Goal: Information Seeking & Learning: Find specific fact

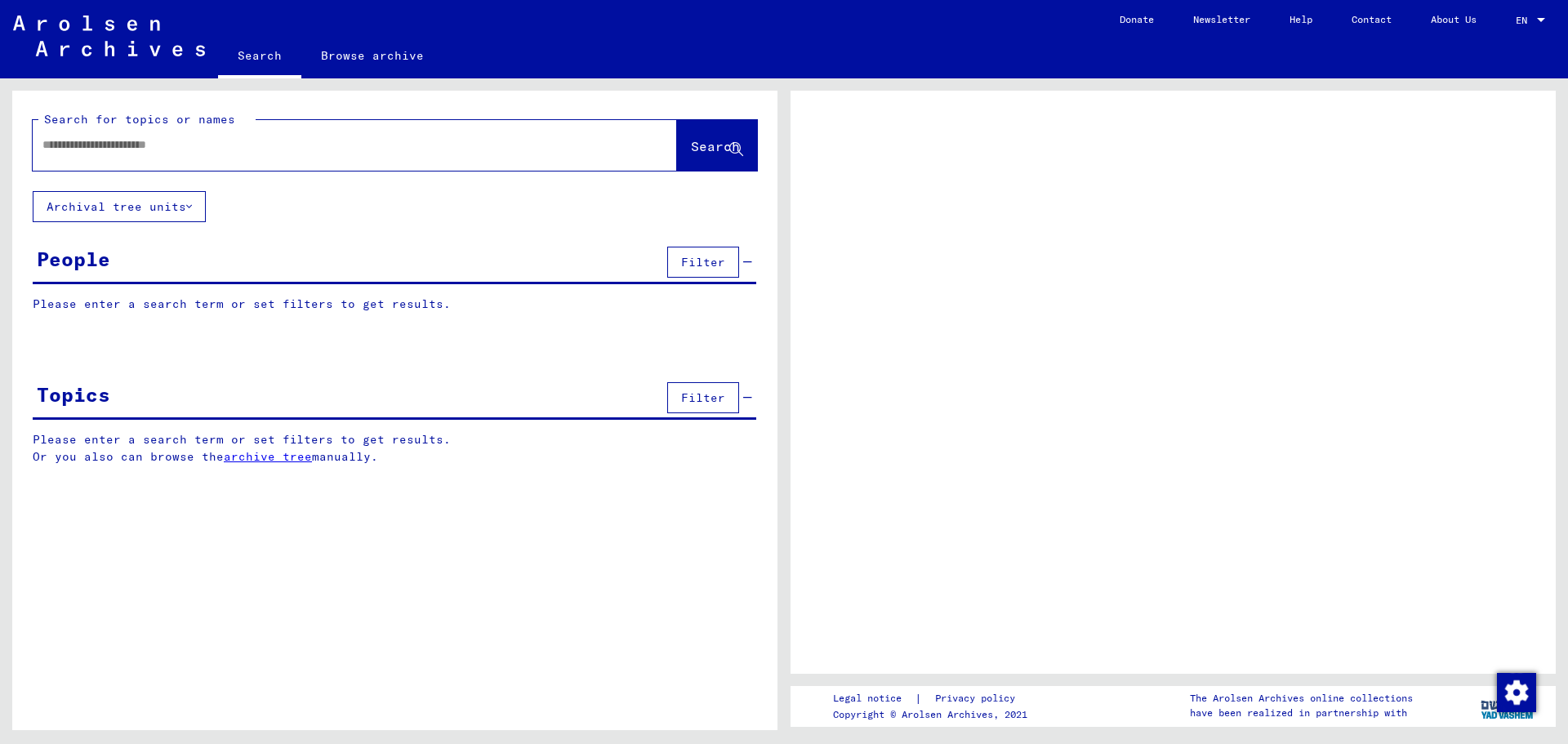
click at [173, 165] on div at bounding box center [355, 145] width 644 height 50
click at [174, 157] on div at bounding box center [335, 145] width 605 height 37
click at [175, 136] on input "text" at bounding box center [340, 145] width 595 height 17
type input "******"
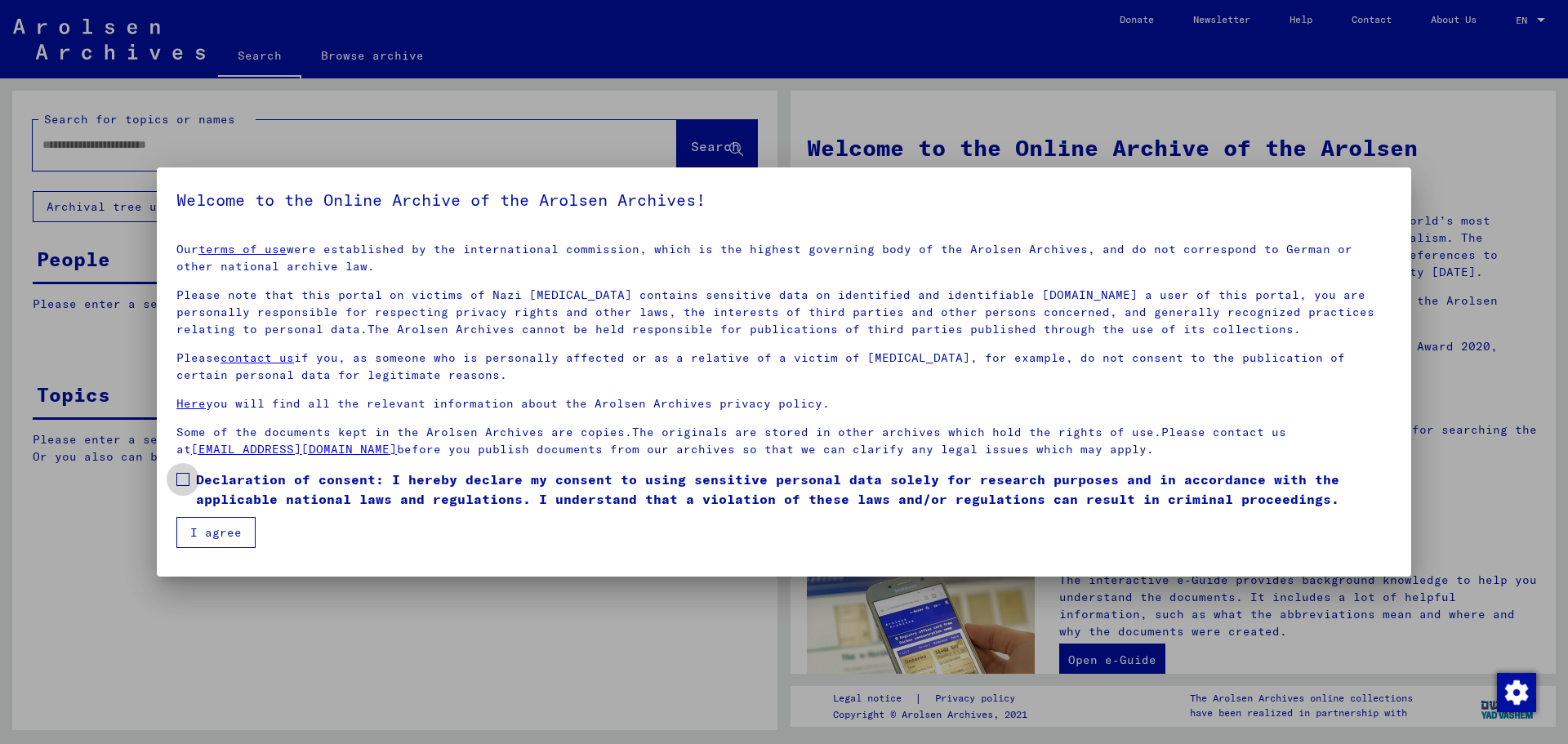
click at [182, 472] on span at bounding box center [184, 479] width 14 height 14
drag, startPoint x: 190, startPoint y: 533, endPoint x: 214, endPoint y: 482, distance: 56.4
click at [191, 533] on button "I agree" at bounding box center [216, 532] width 79 height 31
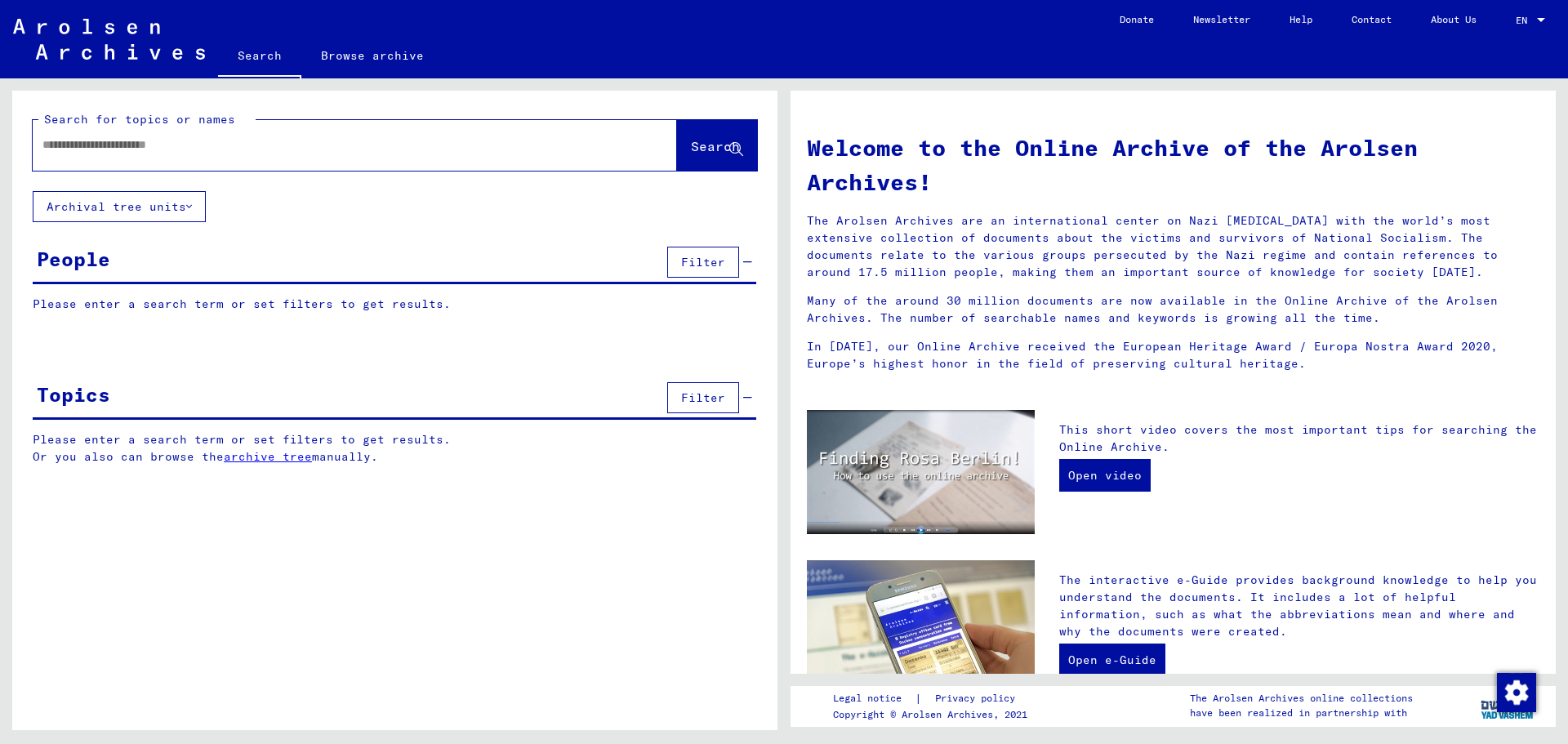
click at [260, 157] on div at bounding box center [330, 145] width 595 height 37
click at [208, 149] on input "text" at bounding box center [335, 145] width 585 height 17
type input "**********"
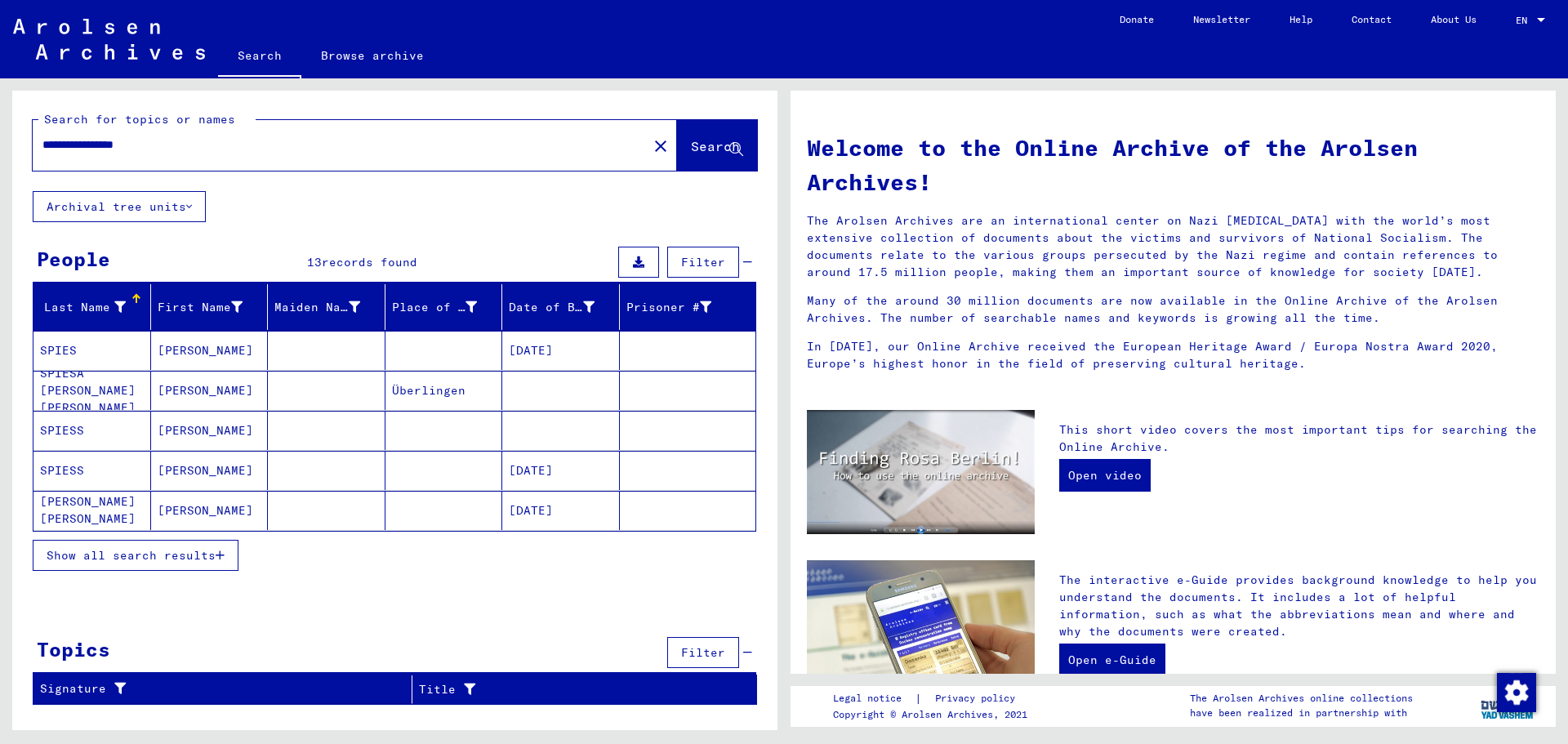
click at [582, 361] on mat-cell "[DATE]" at bounding box center [561, 350] width 118 height 40
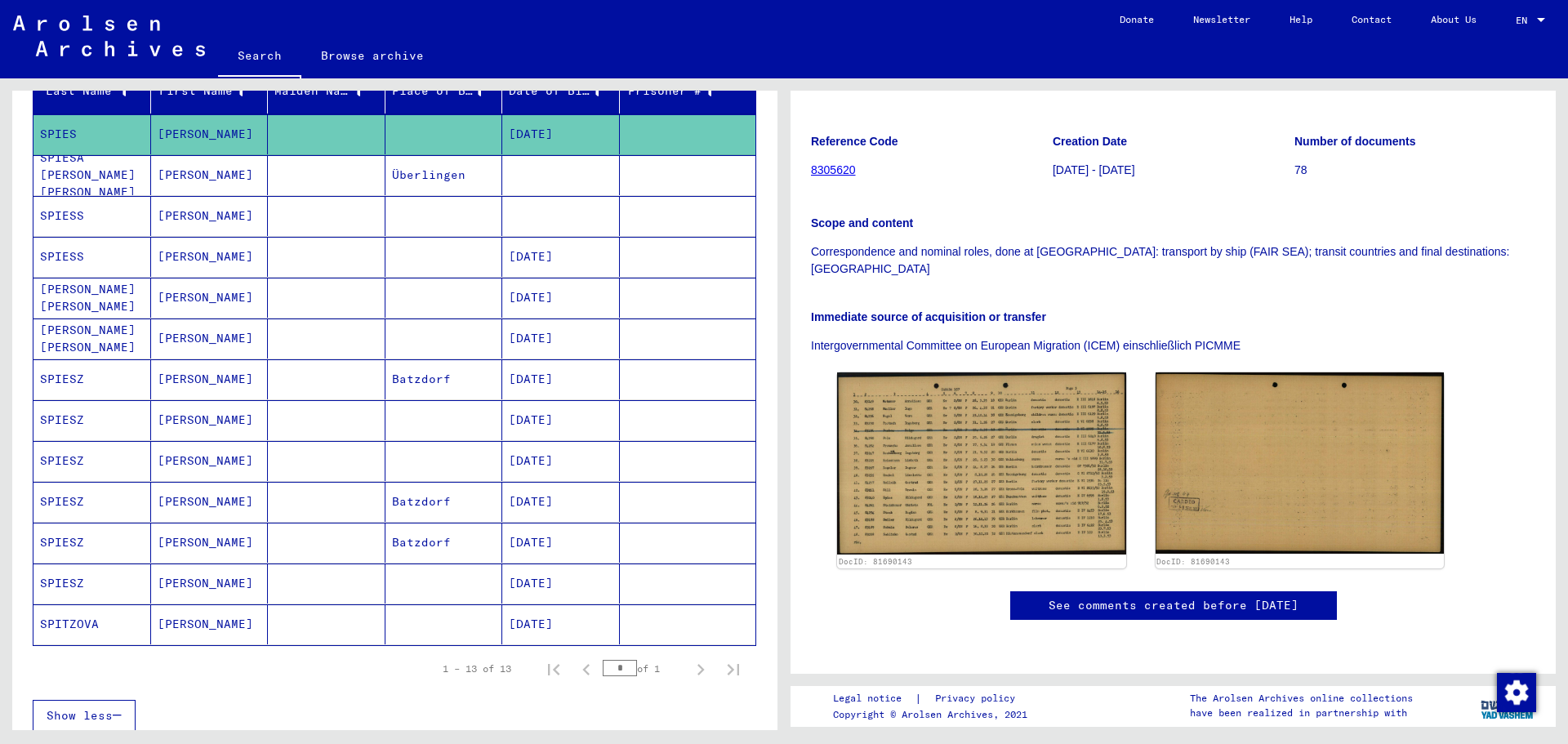
scroll to position [245, 0]
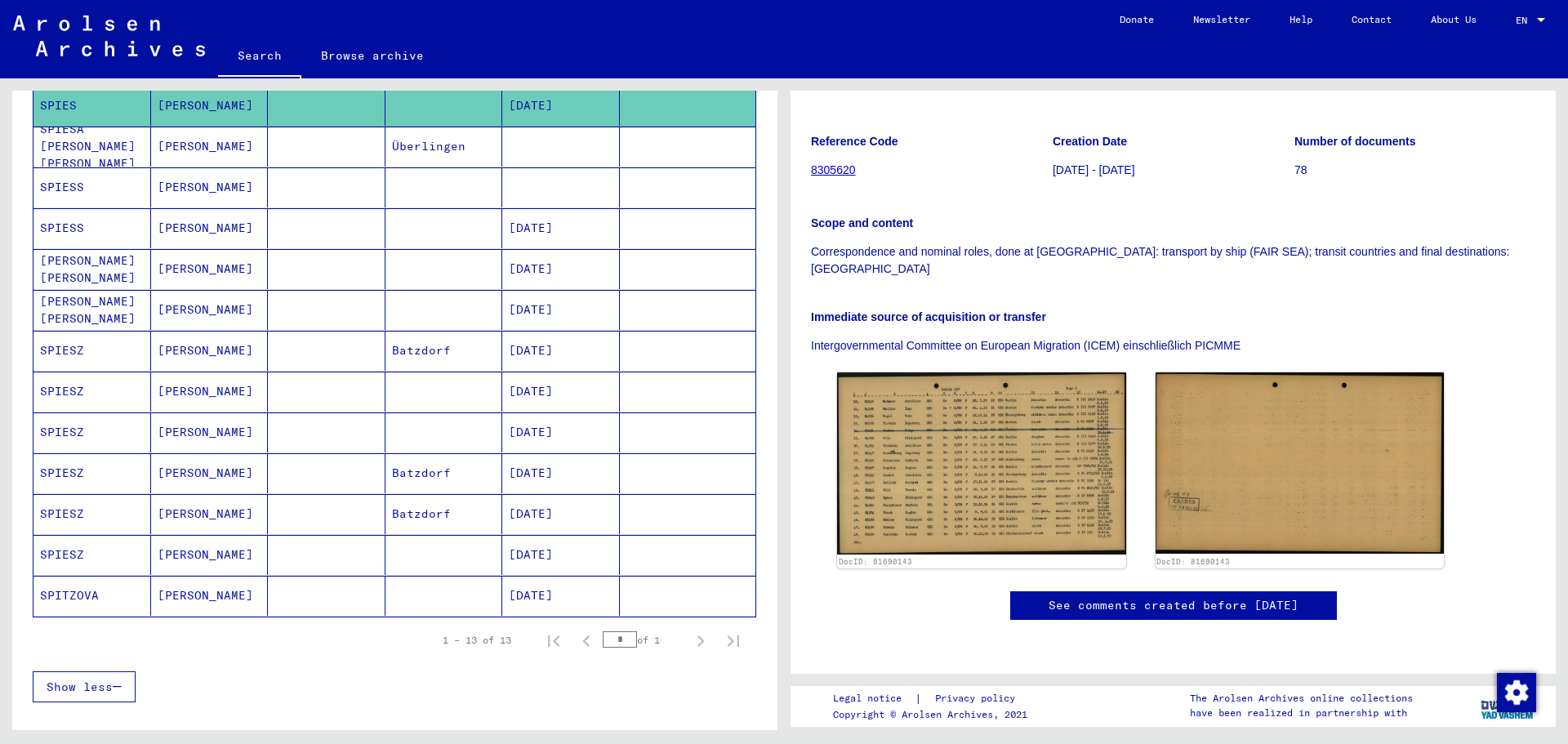
click at [479, 186] on mat-cell at bounding box center [444, 186] width 118 height 40
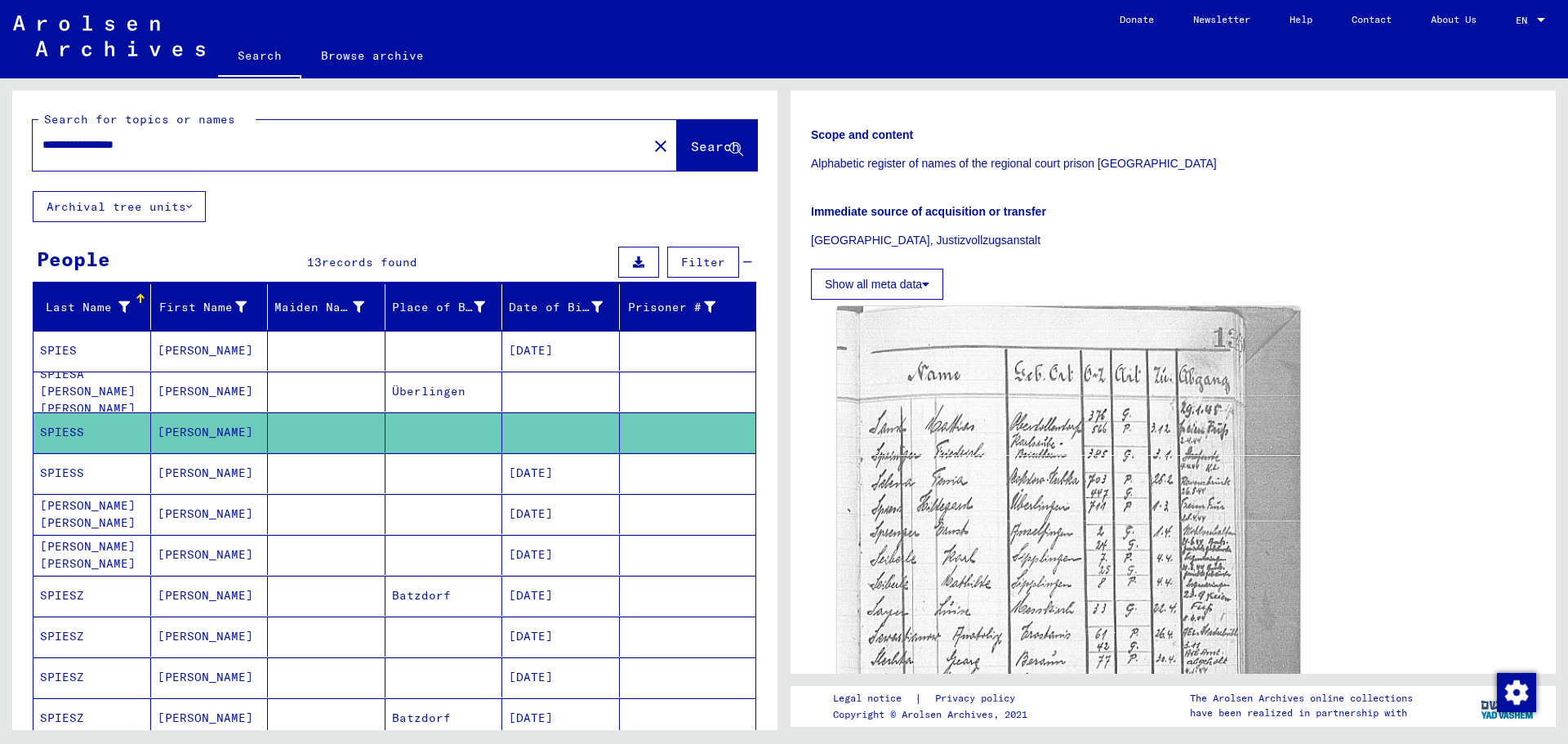
click at [529, 365] on mat-cell "[DATE]" at bounding box center [561, 350] width 118 height 40
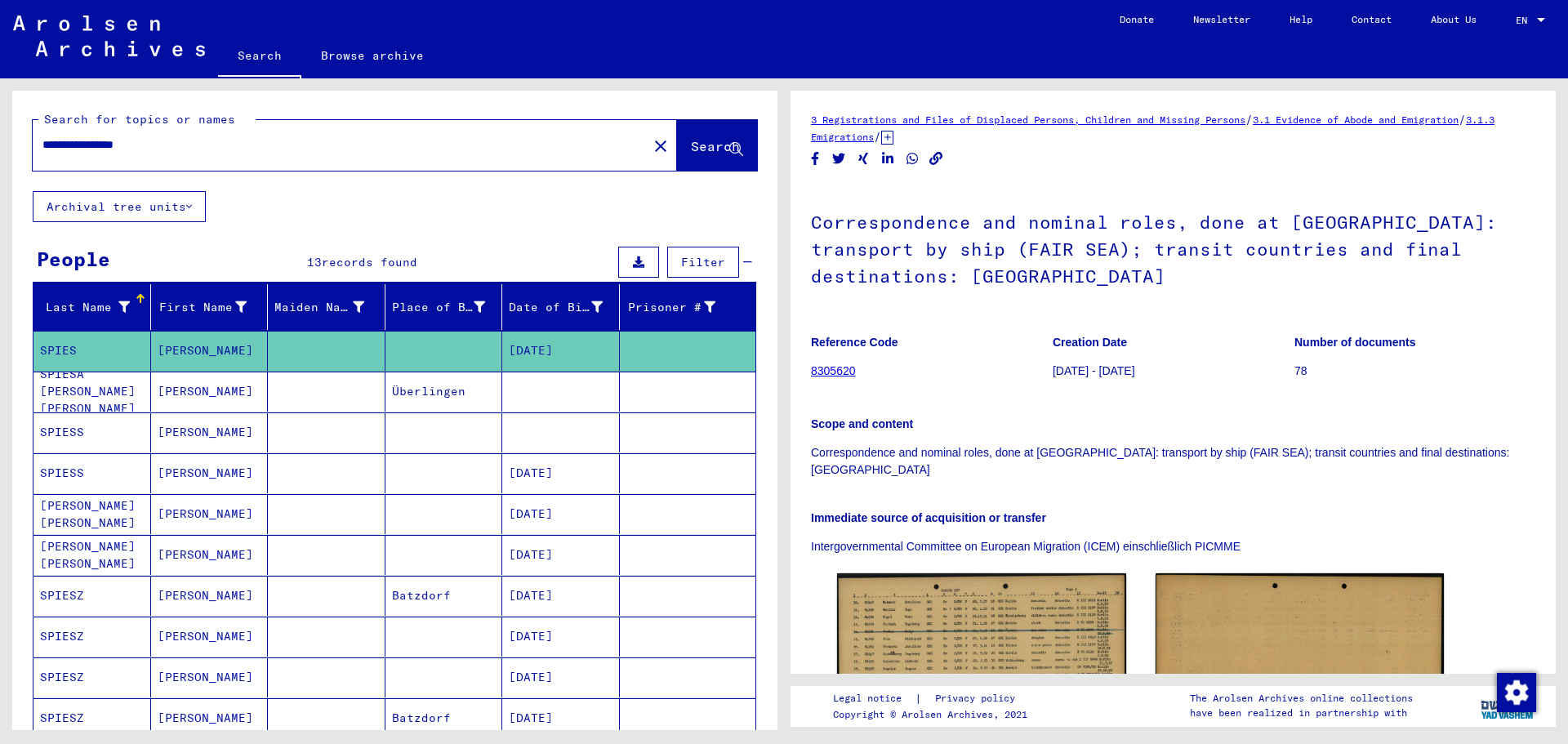
click at [531, 386] on mat-cell at bounding box center [561, 391] width 118 height 40
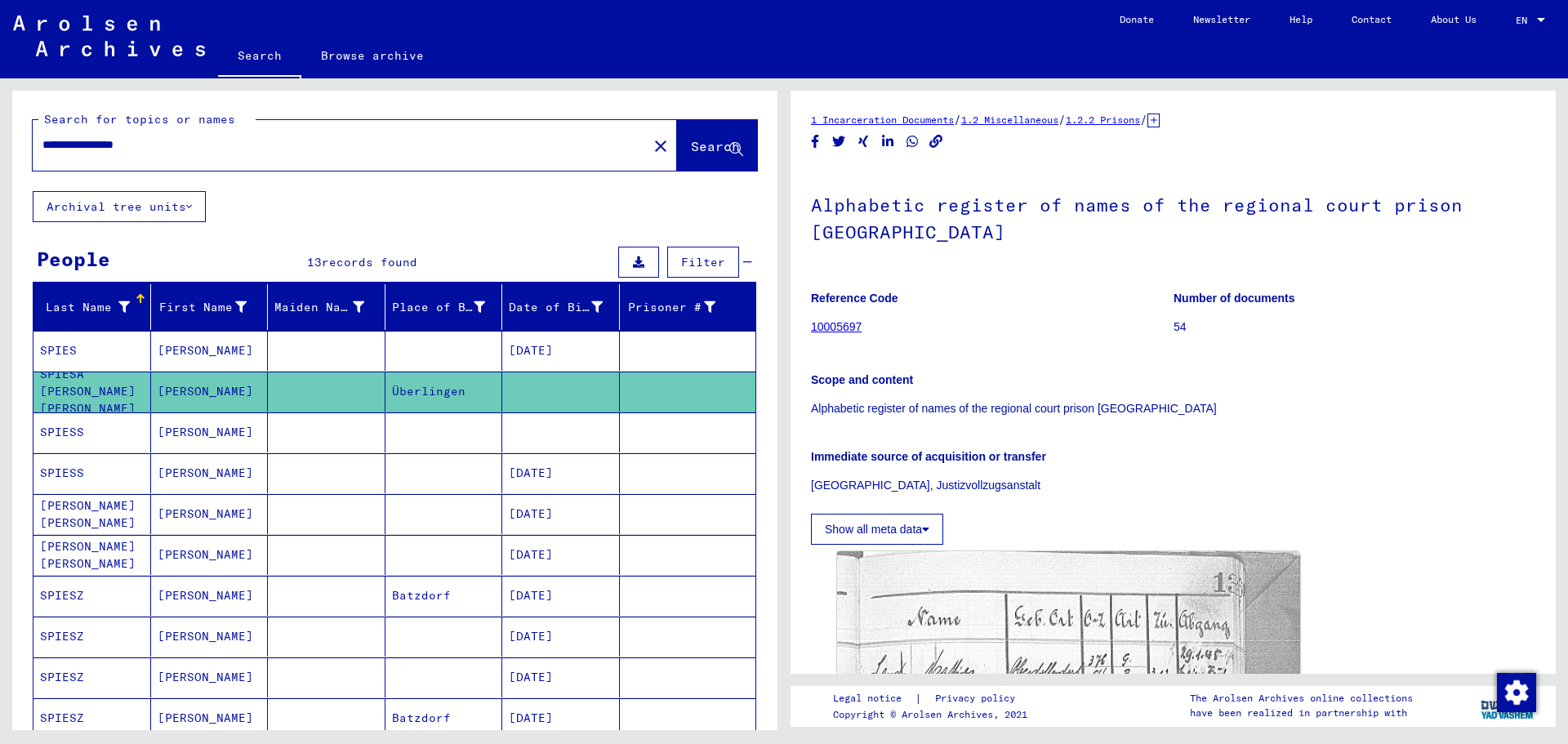
click at [556, 472] on mat-cell "[DATE]" at bounding box center [561, 472] width 118 height 40
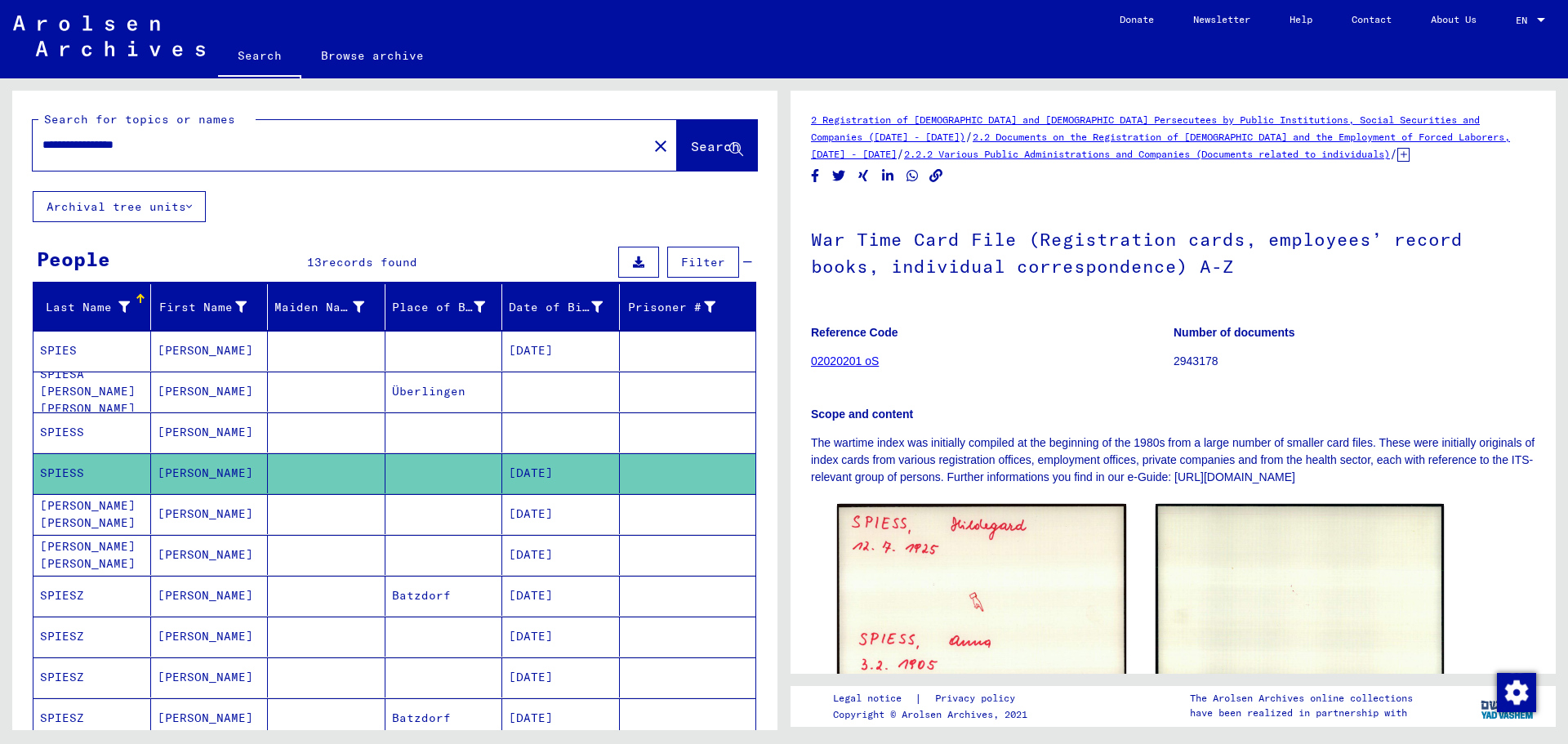
click at [524, 519] on mat-cell "[DATE]" at bounding box center [561, 513] width 118 height 40
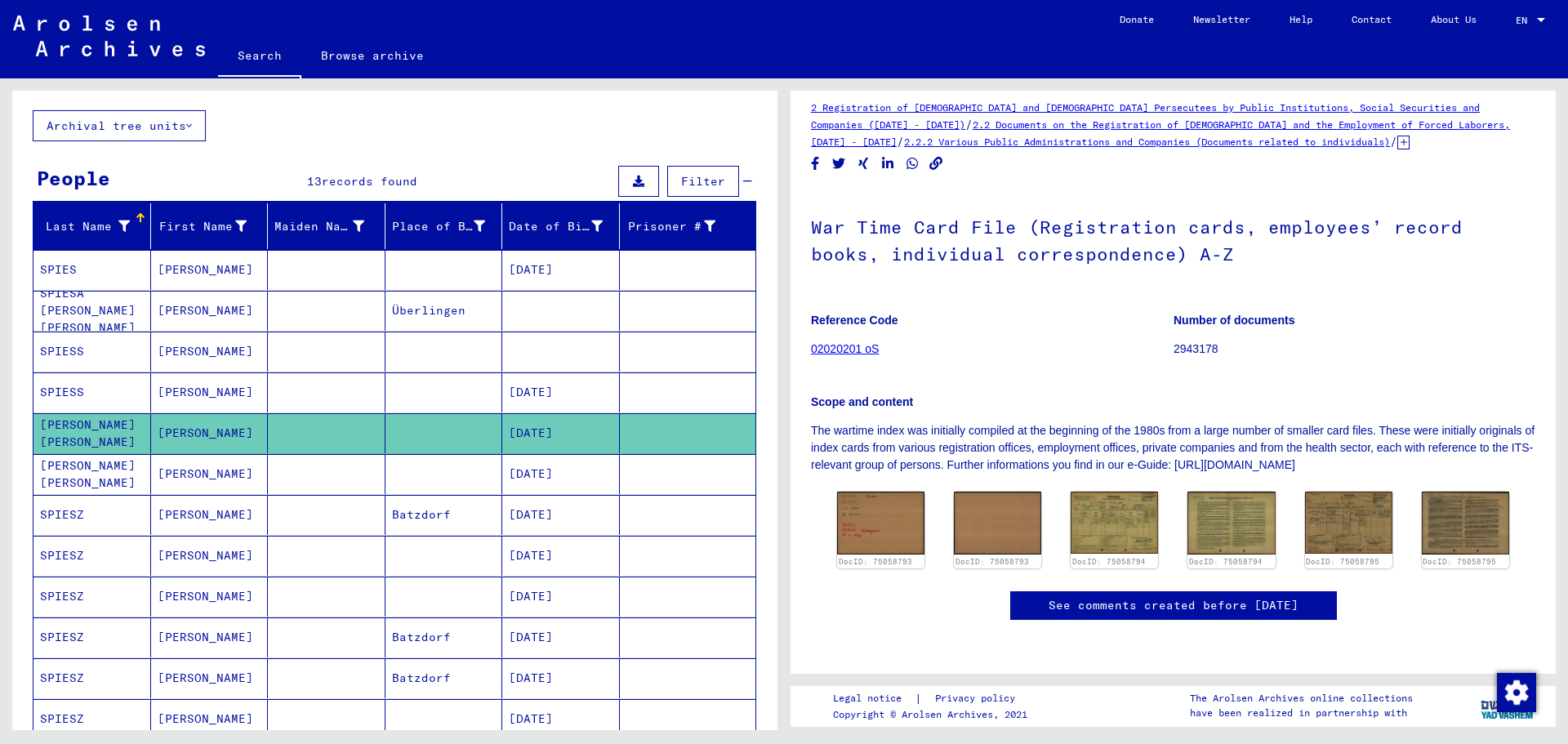
scroll to position [82, 0]
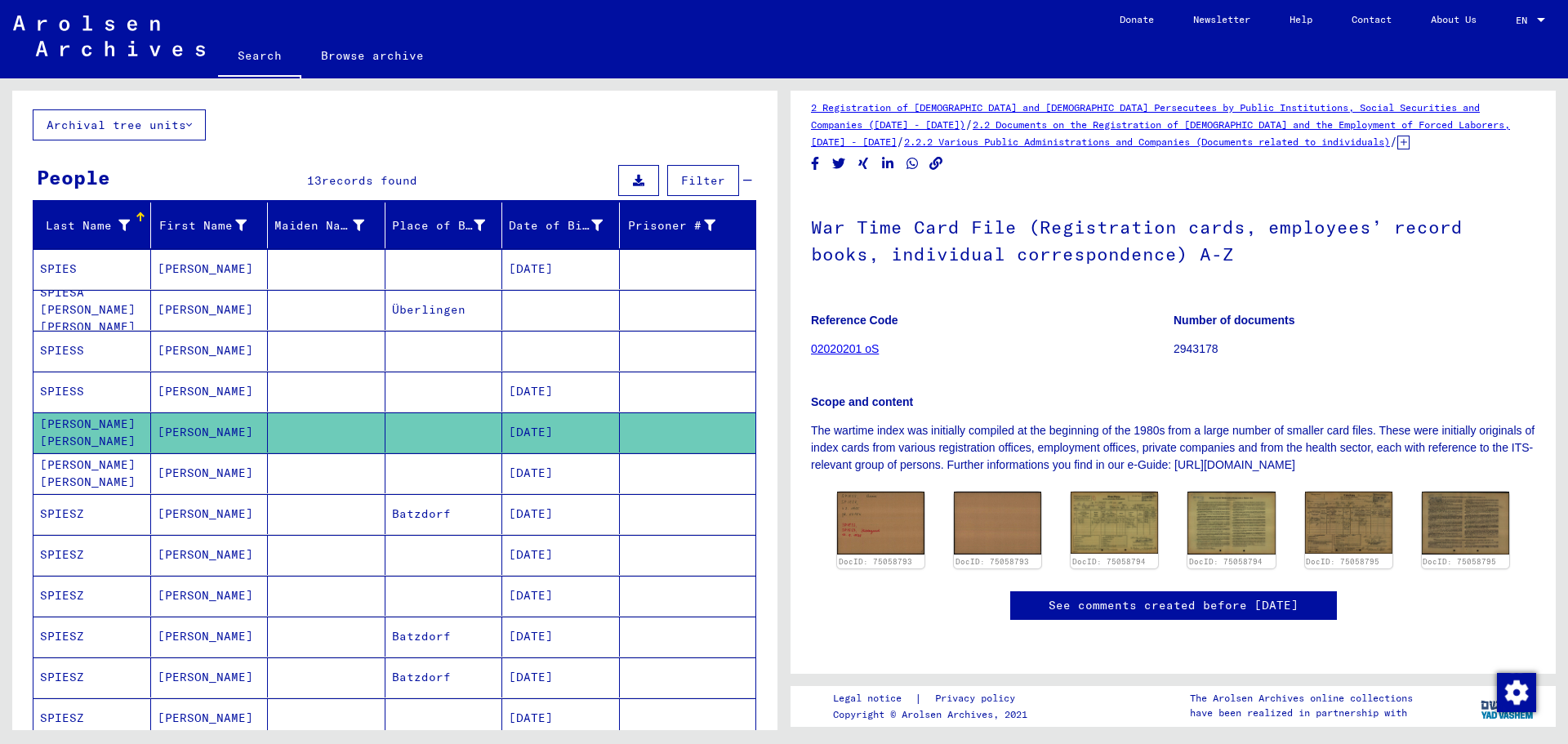
drag, startPoint x: 559, startPoint y: 470, endPoint x: 568, endPoint y: 472, distance: 9.2
click at [559, 470] on mat-cell "[DATE]" at bounding box center [561, 472] width 118 height 40
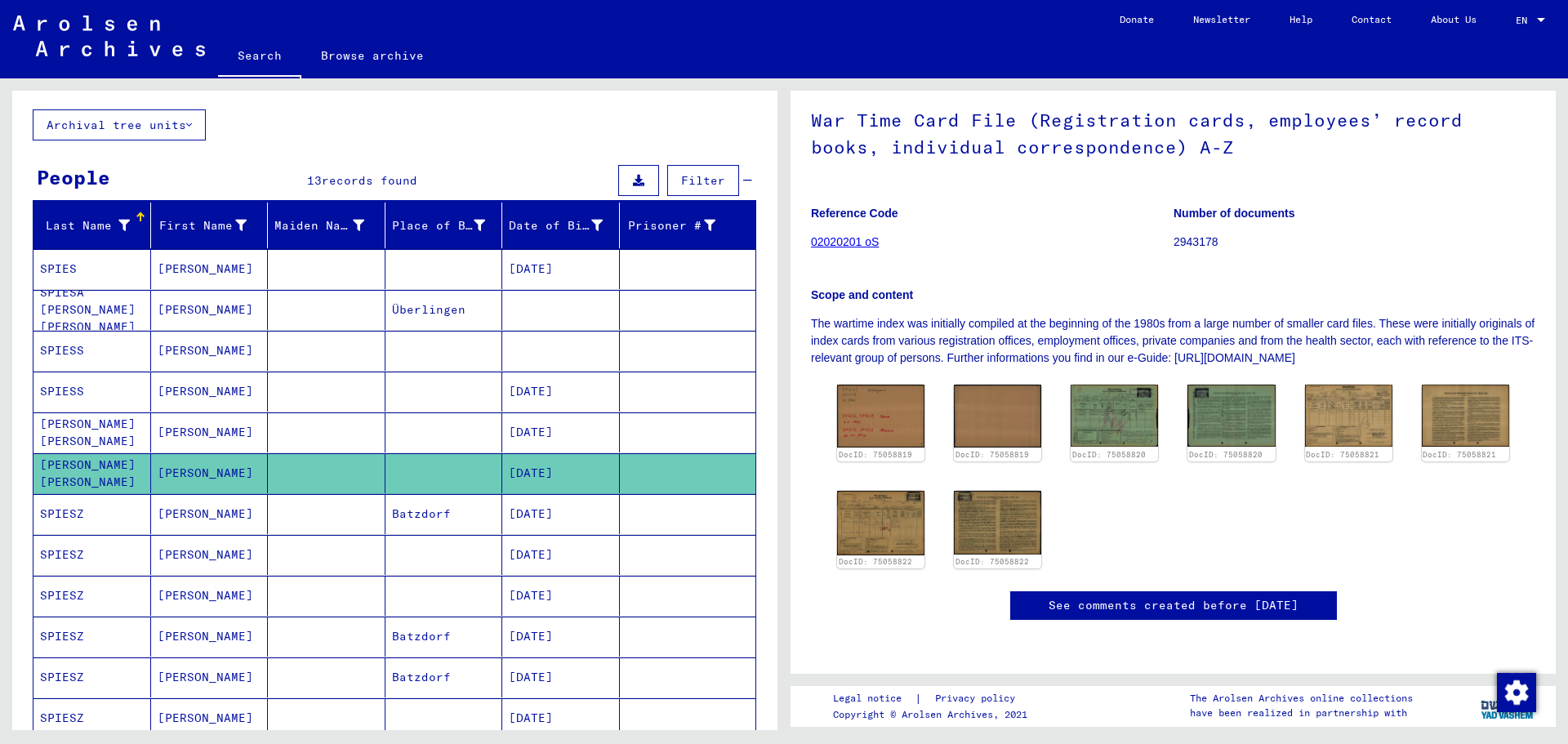
scroll to position [163, 0]
click at [1115, 383] on img at bounding box center [1114, 415] width 92 height 66
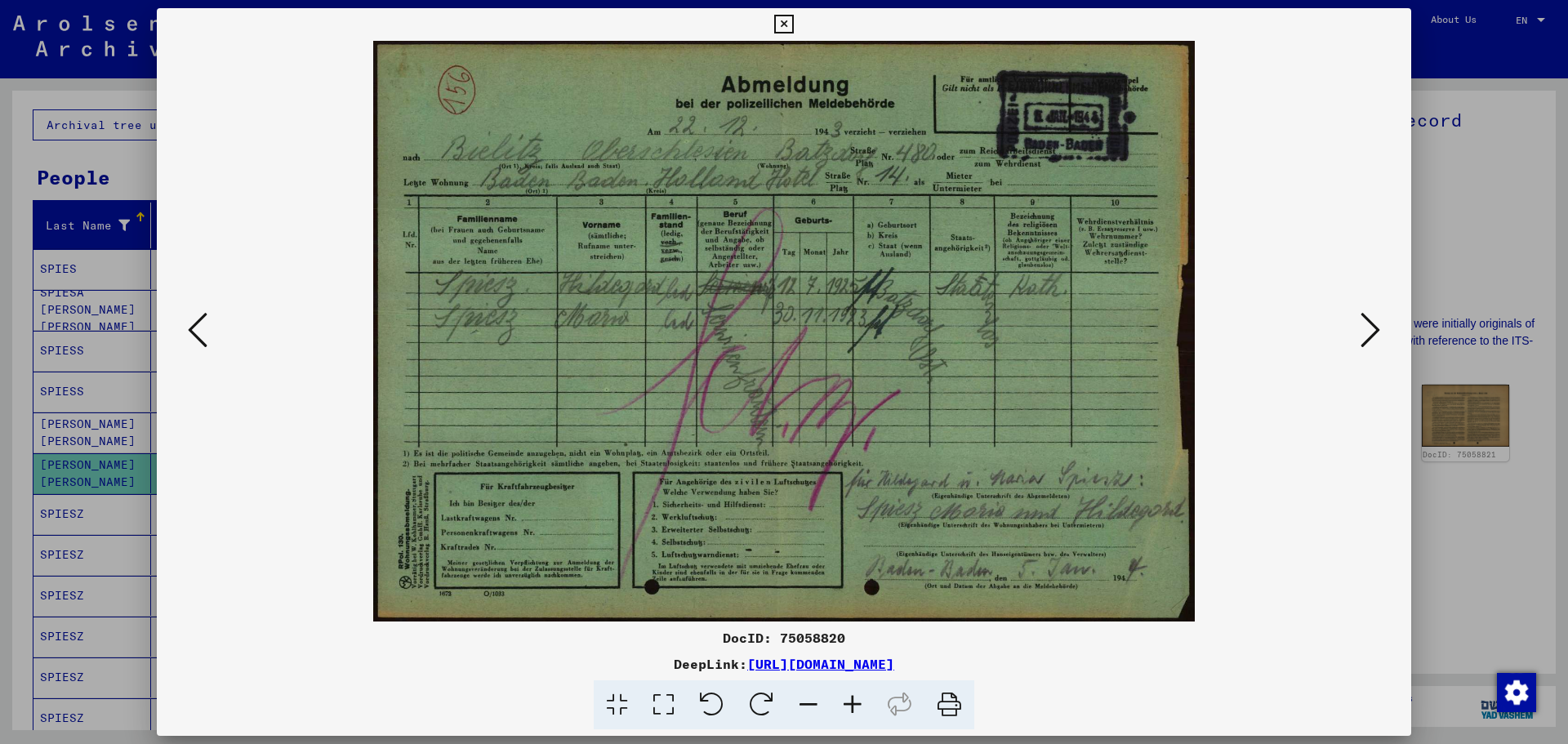
click at [1359, 334] on button at bounding box center [1370, 331] width 29 height 46
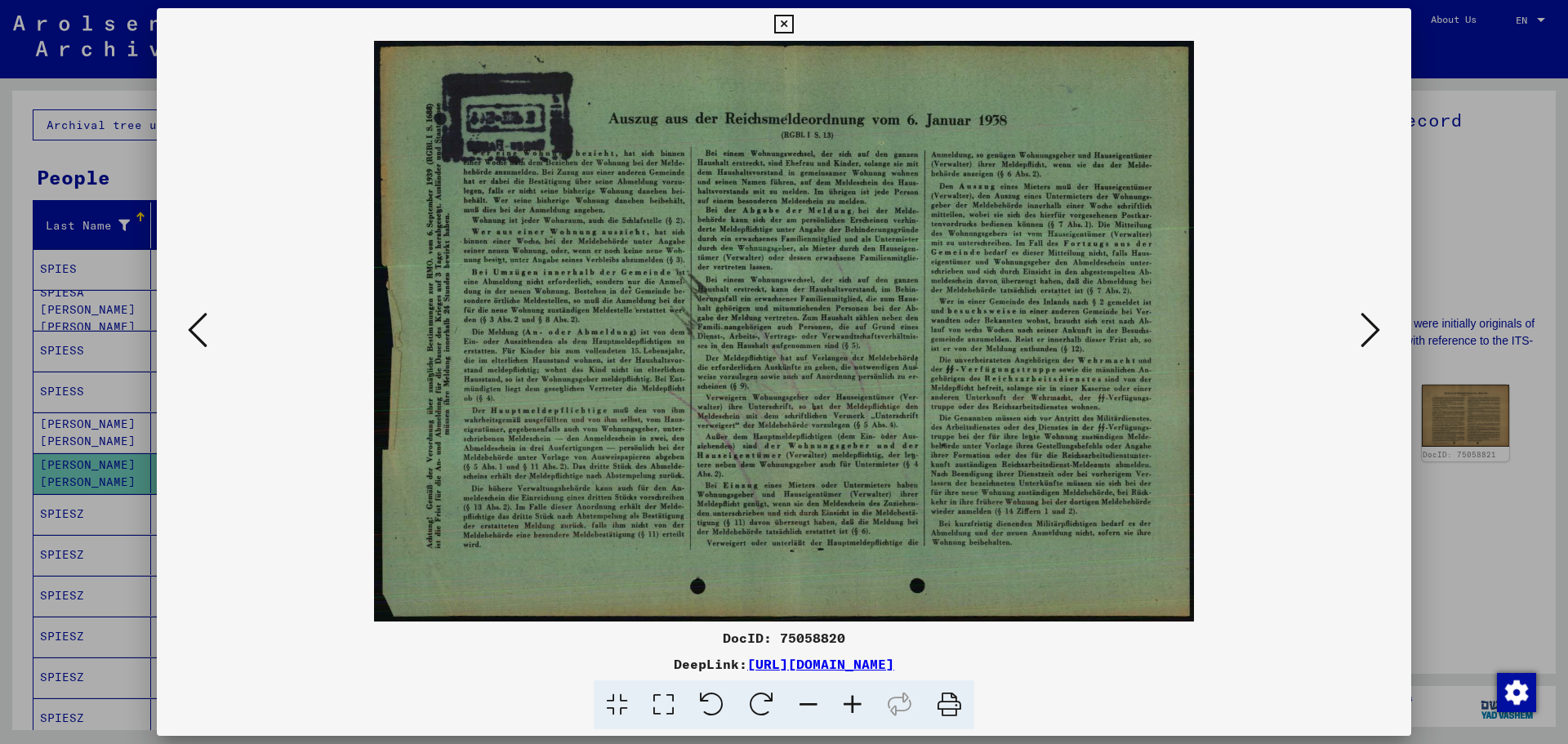
click at [1359, 334] on button at bounding box center [1370, 331] width 29 height 46
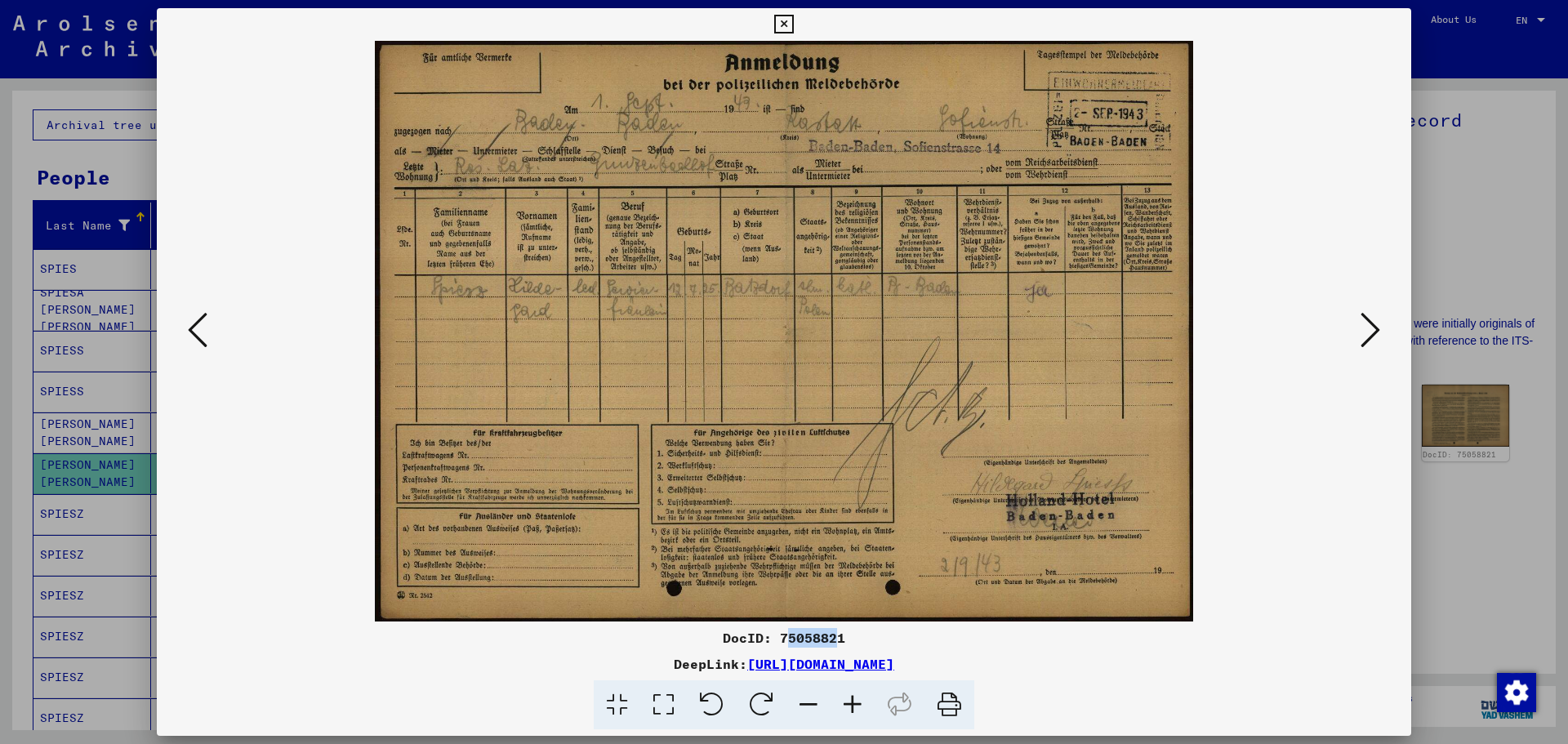
drag, startPoint x: 790, startPoint y: 635, endPoint x: 841, endPoint y: 637, distance: 51.0
click at [841, 637] on div "DocID: 75058821" at bounding box center [784, 638] width 1254 height 19
click at [845, 637] on div "DocID: 75058821" at bounding box center [784, 638] width 1254 height 19
drag, startPoint x: 846, startPoint y: 638, endPoint x: 783, endPoint y: 638, distance: 63.0
click at [783, 638] on div "DocID: 75058821" at bounding box center [784, 638] width 1254 height 19
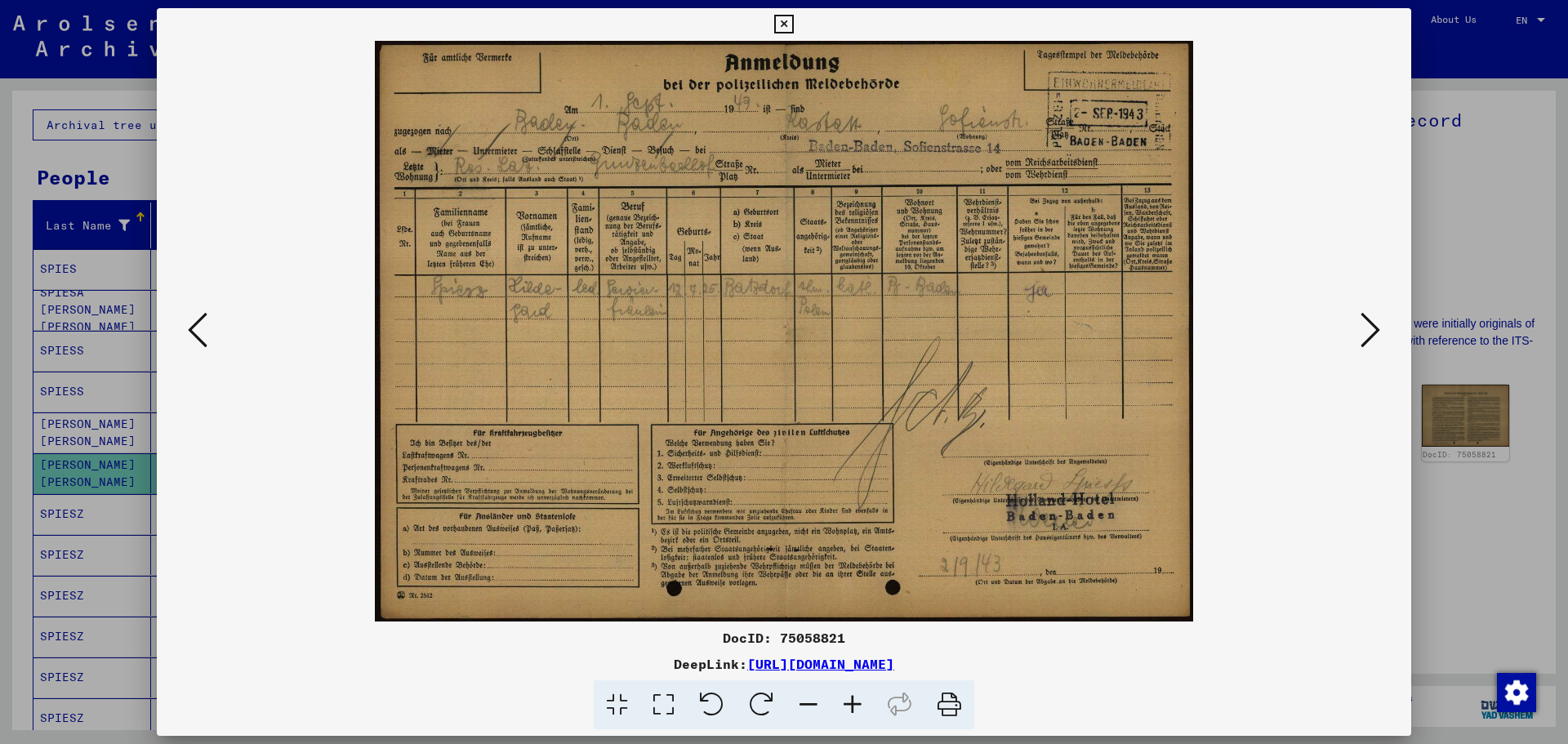
click at [1412, 231] on div "DocID: 75058821 DeepLink: [URL][DOMAIN_NAME]" at bounding box center [784, 372] width 1568 height 744
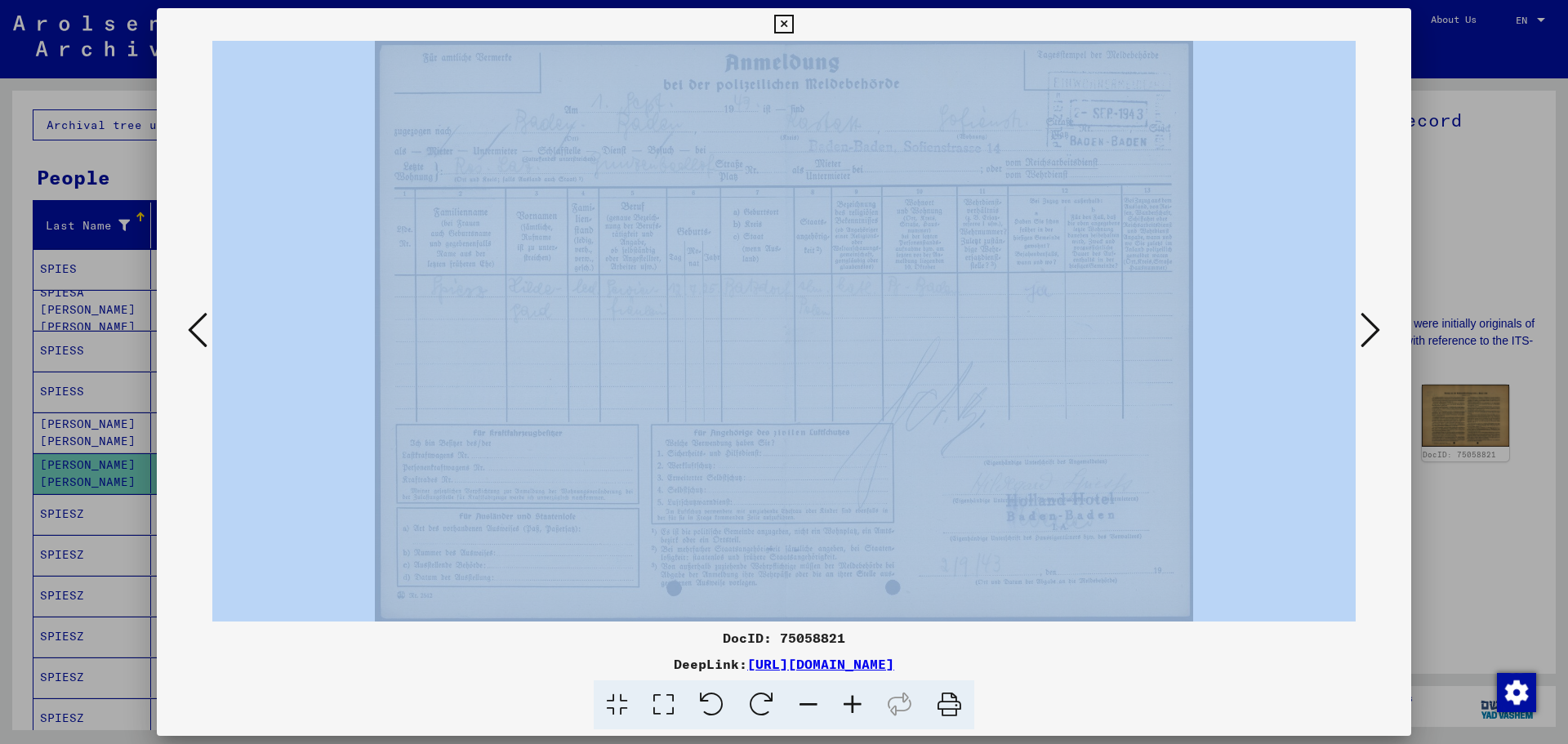
click at [1415, 31] on div at bounding box center [784, 372] width 1568 height 744
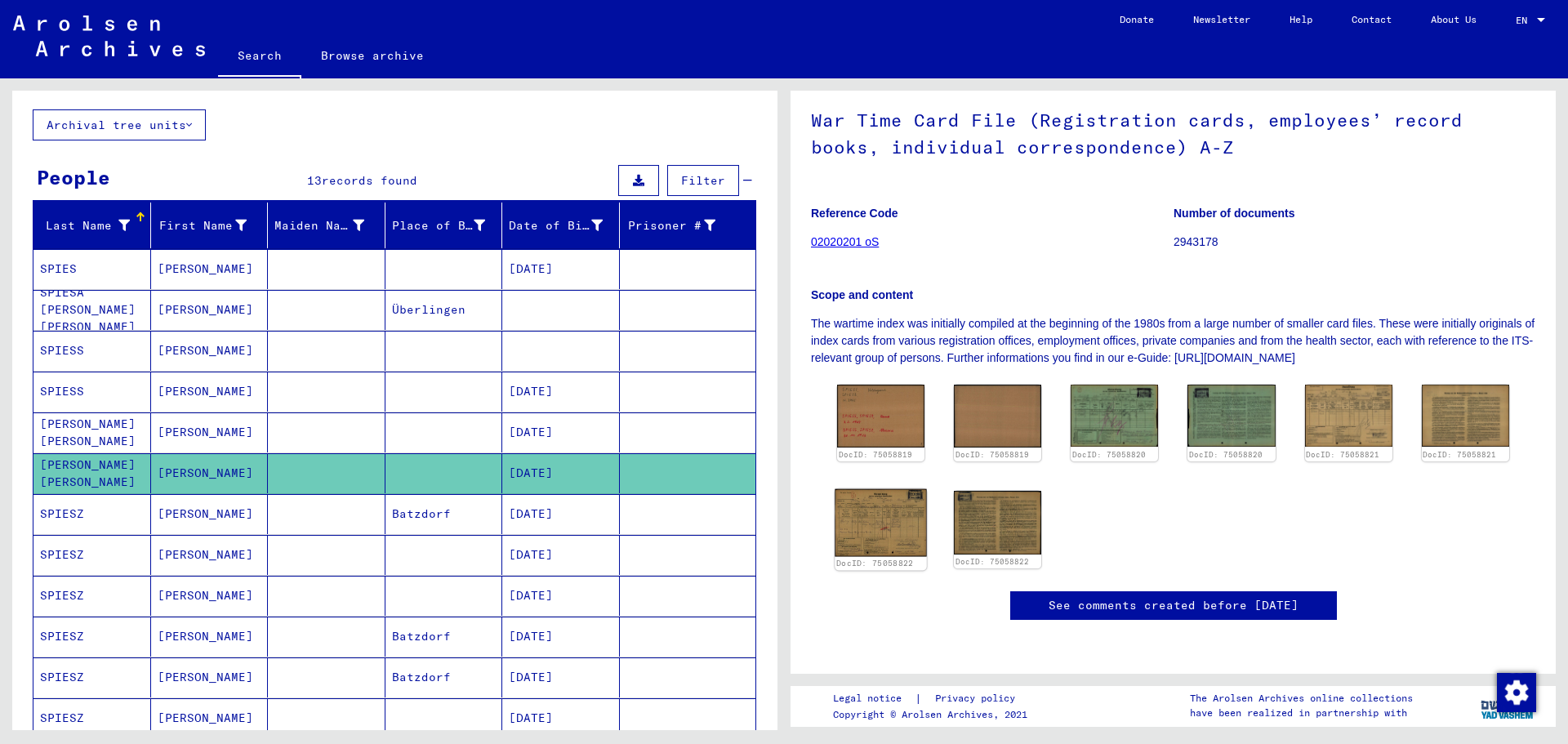
click at [862, 489] on img at bounding box center [880, 522] width 92 height 67
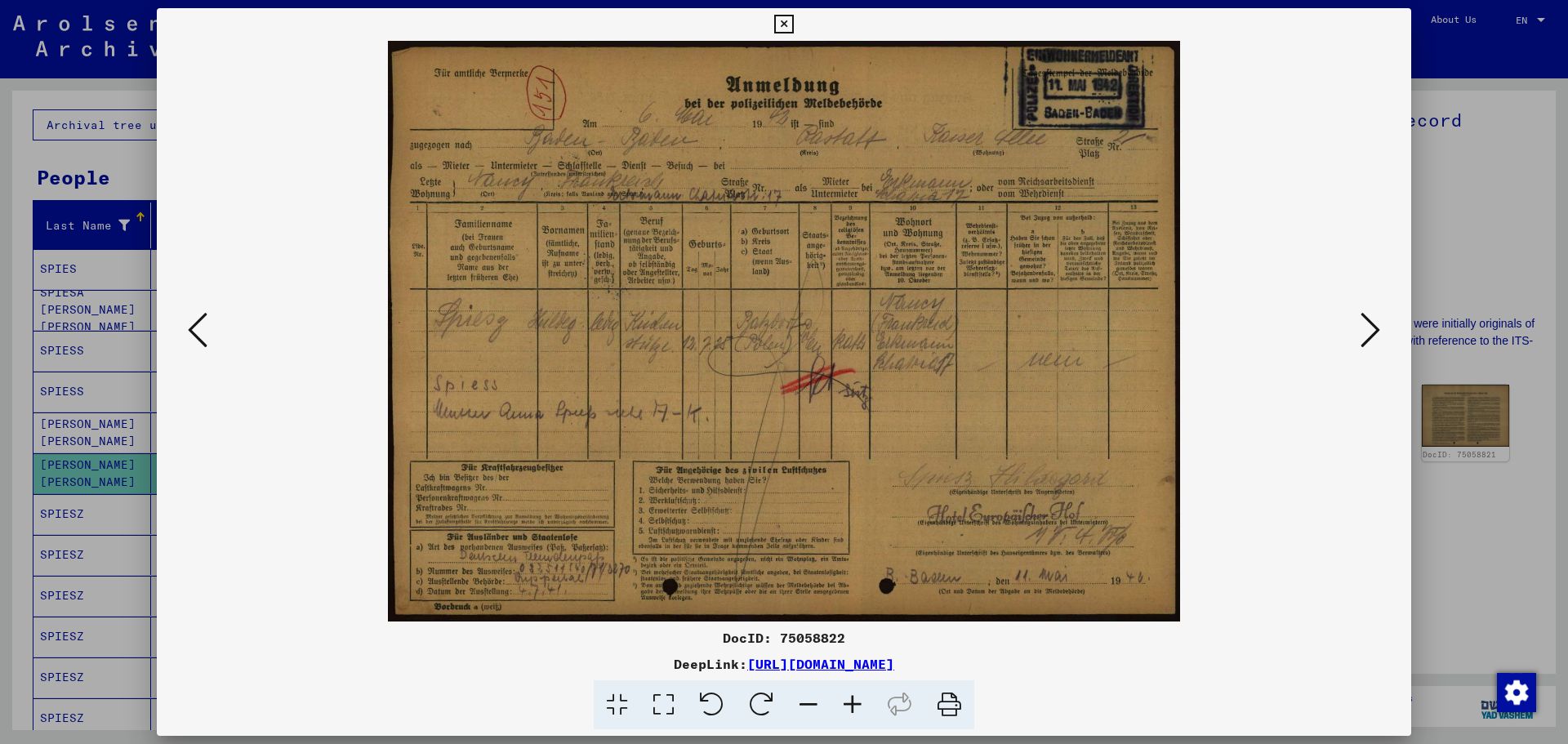
drag, startPoint x: 1367, startPoint y: 314, endPoint x: 1400, endPoint y: 214, distance: 105.3
click at [1367, 312] on icon at bounding box center [1370, 329] width 19 height 40
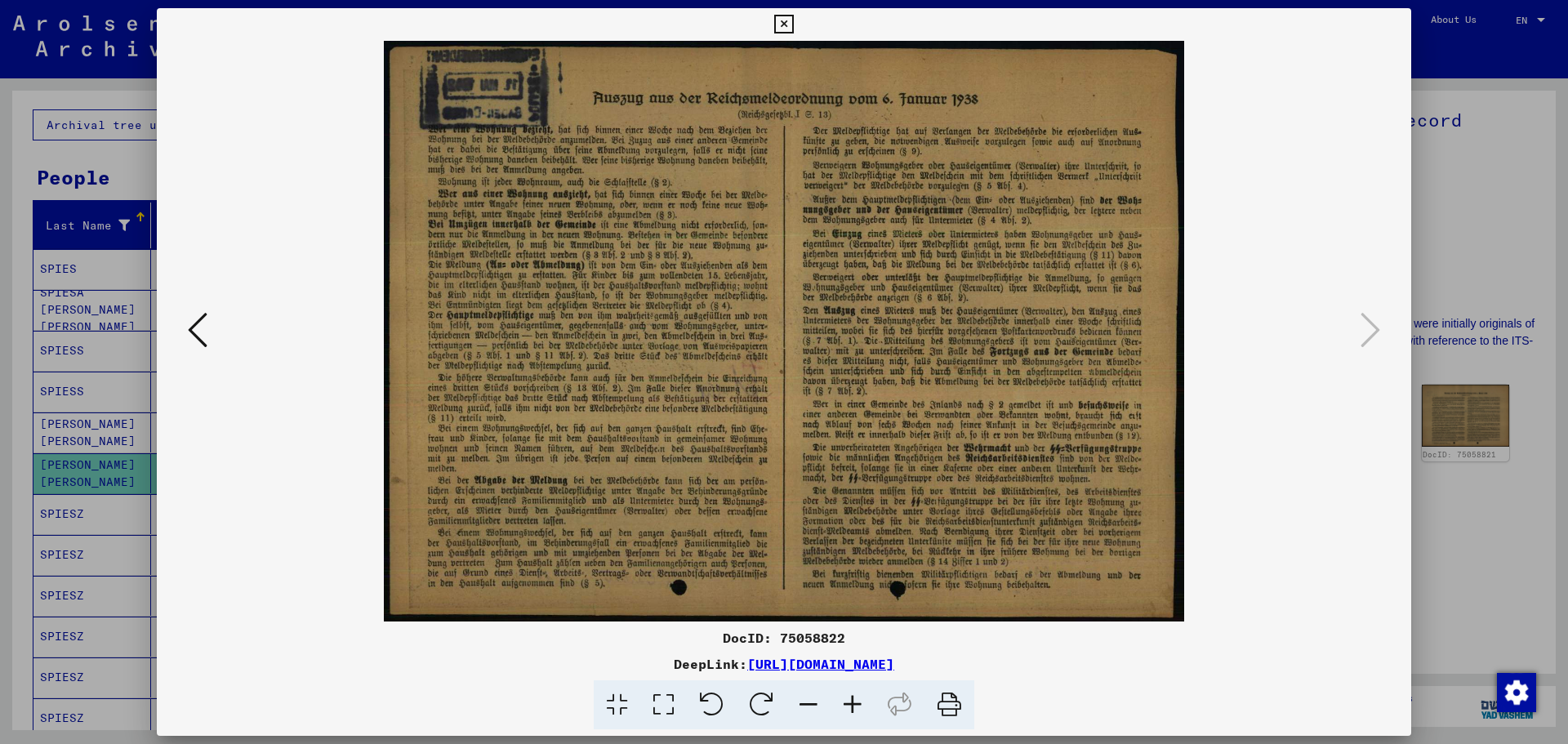
click at [1453, 109] on div at bounding box center [784, 372] width 1568 height 744
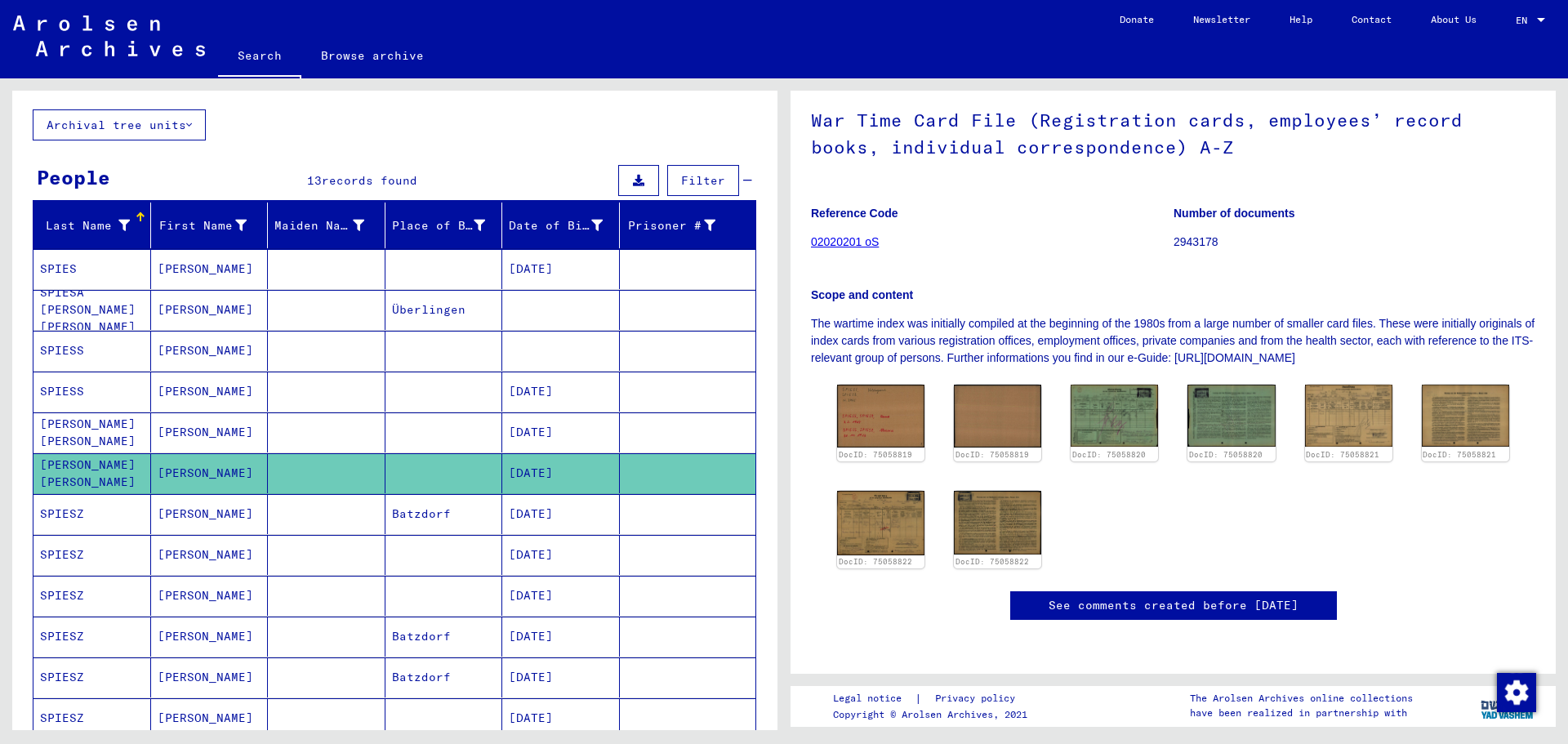
scroll to position [636, 0]
click at [493, 521] on mat-cell "Batzdorf" at bounding box center [444, 513] width 118 height 40
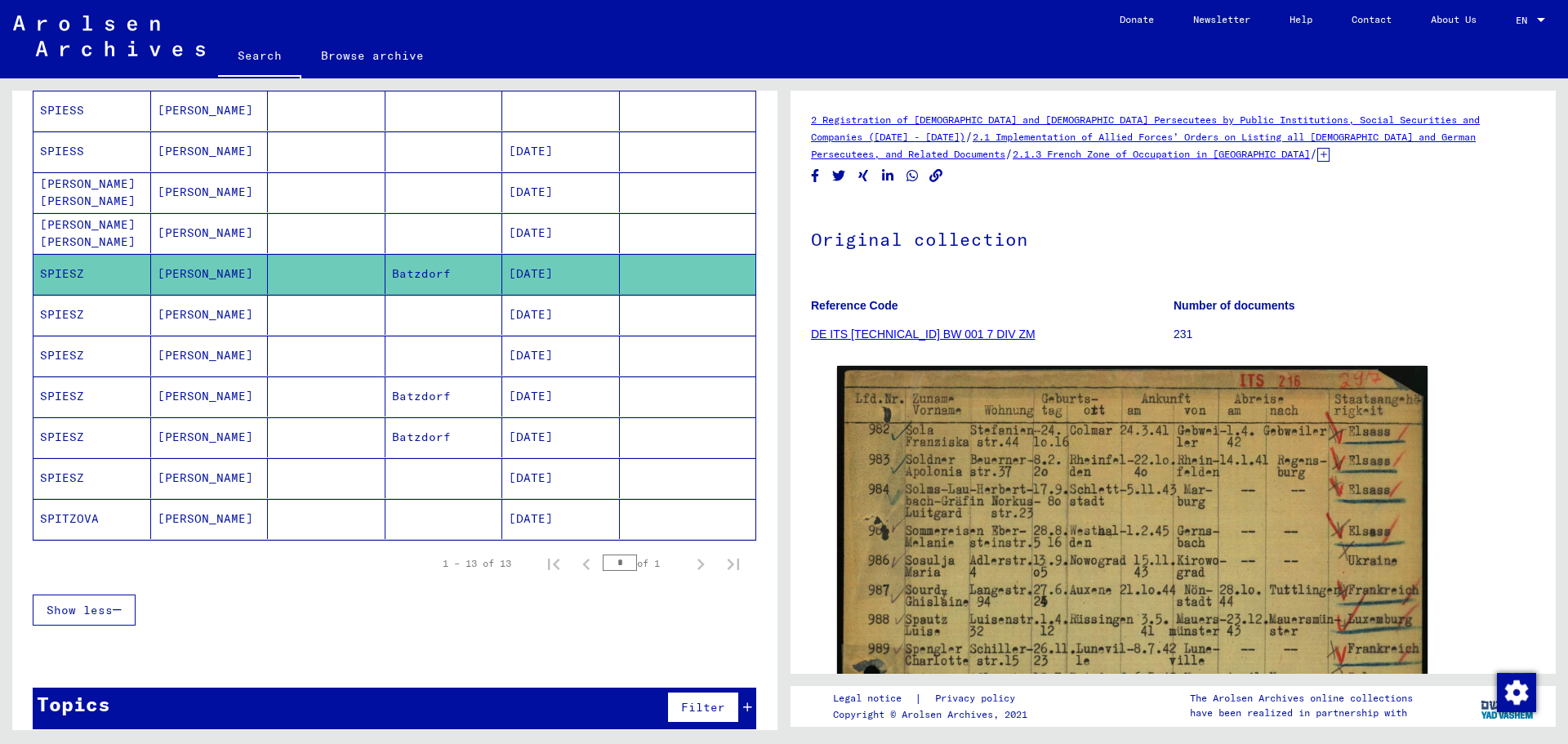
scroll to position [327, 0]
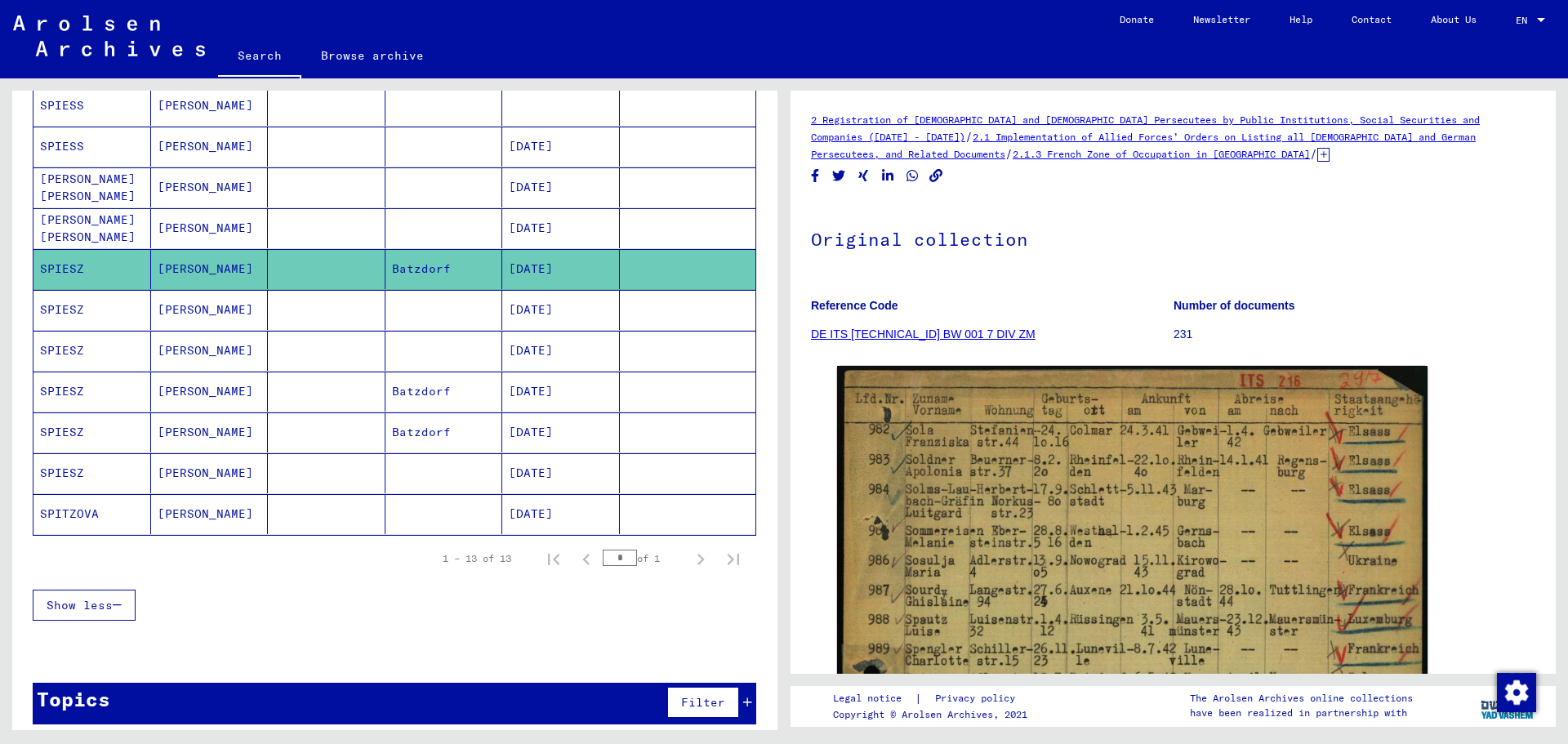
click at [525, 317] on mat-cell "[DATE]" at bounding box center [561, 309] width 118 height 40
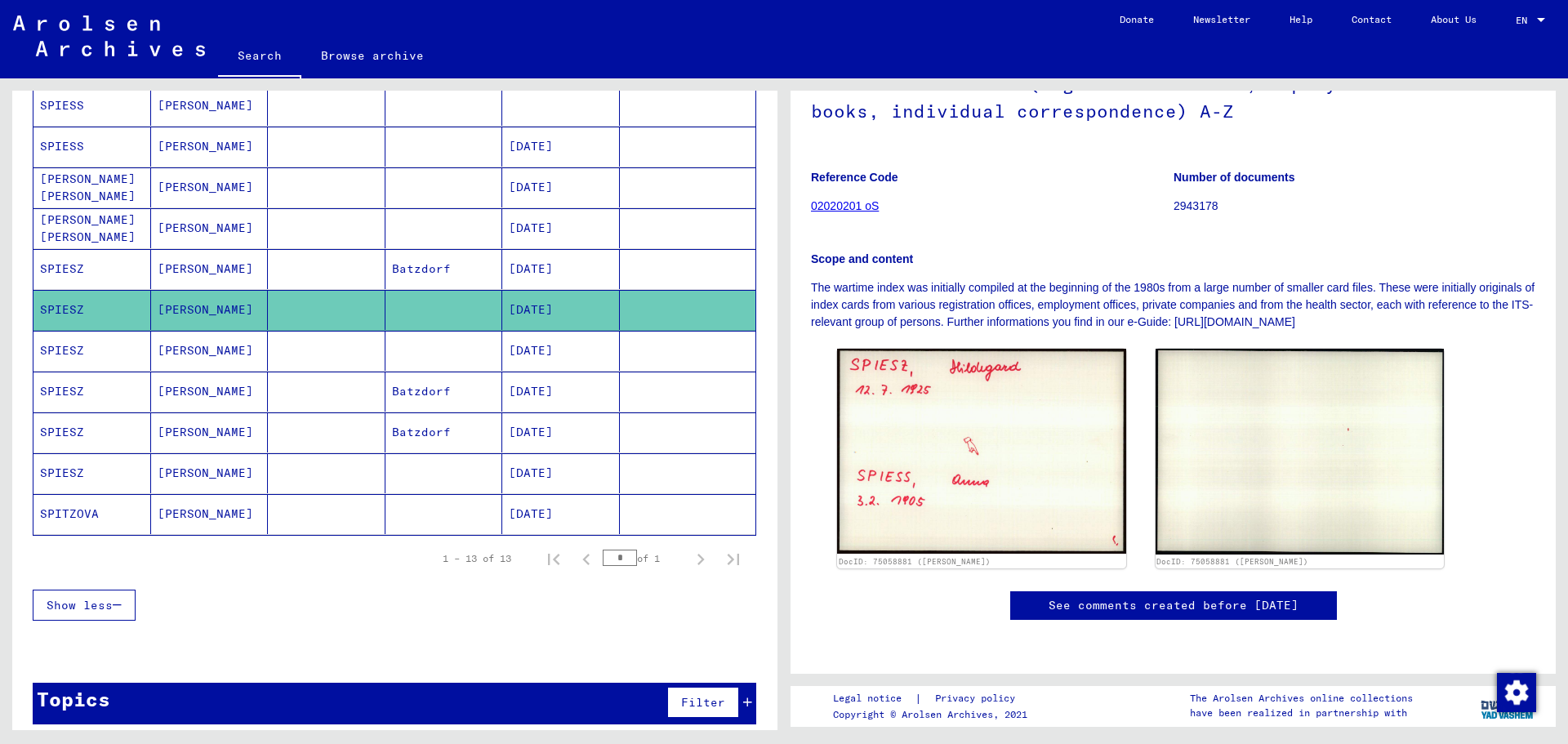
scroll to position [327, 0]
click at [619, 348] on mat-cell at bounding box center [687, 350] width 136 height 40
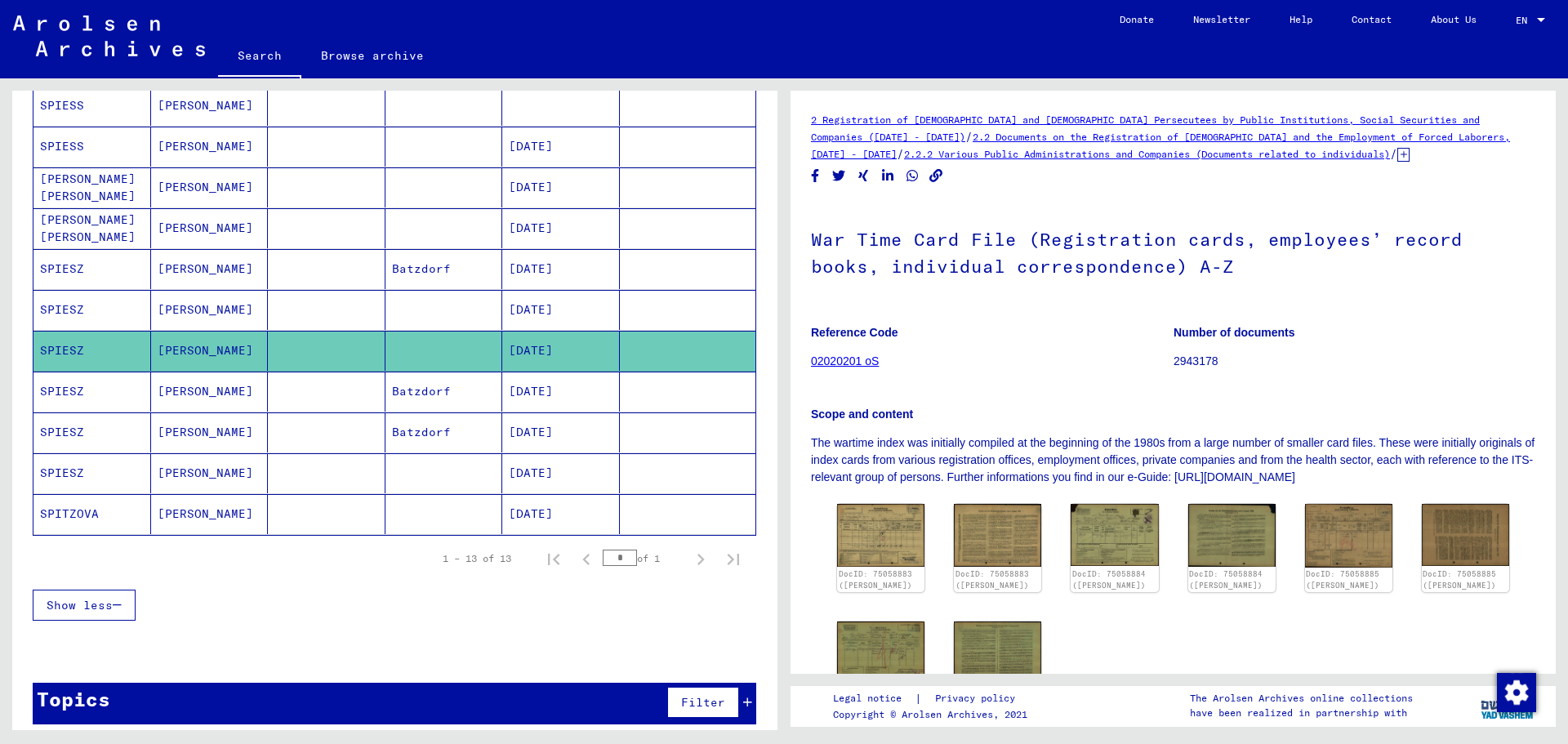
scroll to position [82, 0]
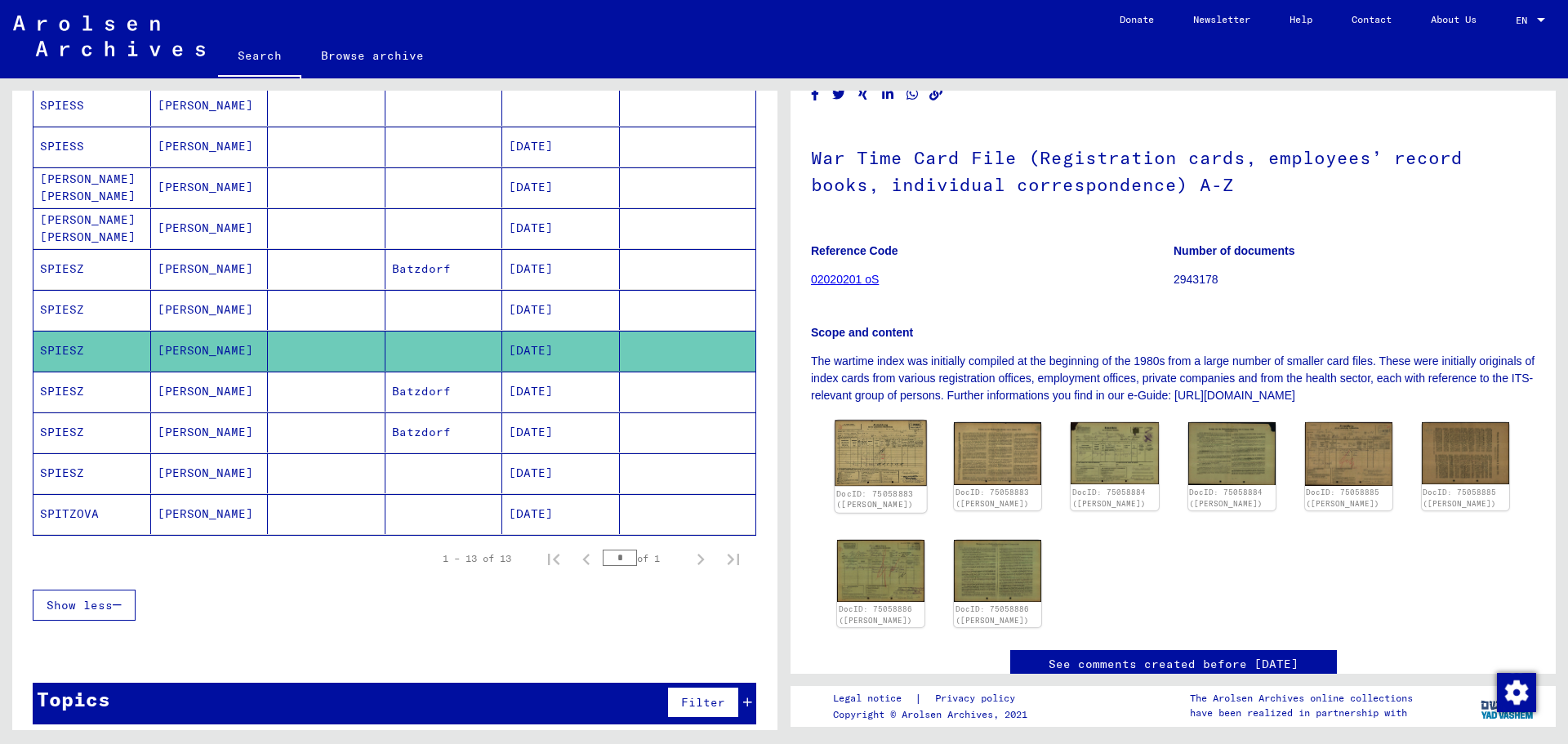
click at [917, 460] on img at bounding box center [880, 453] width 92 height 66
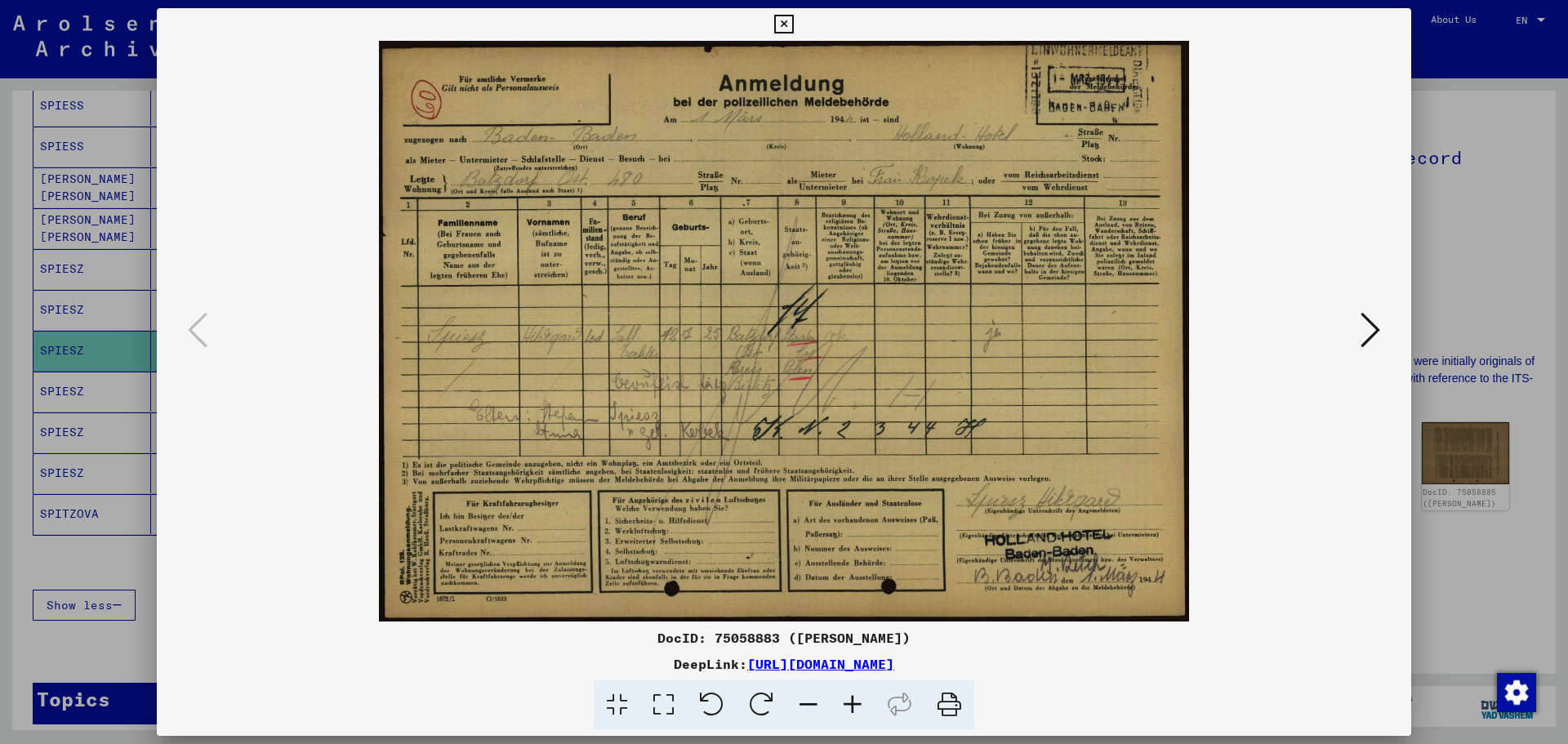
click at [1489, 329] on div at bounding box center [784, 372] width 1568 height 744
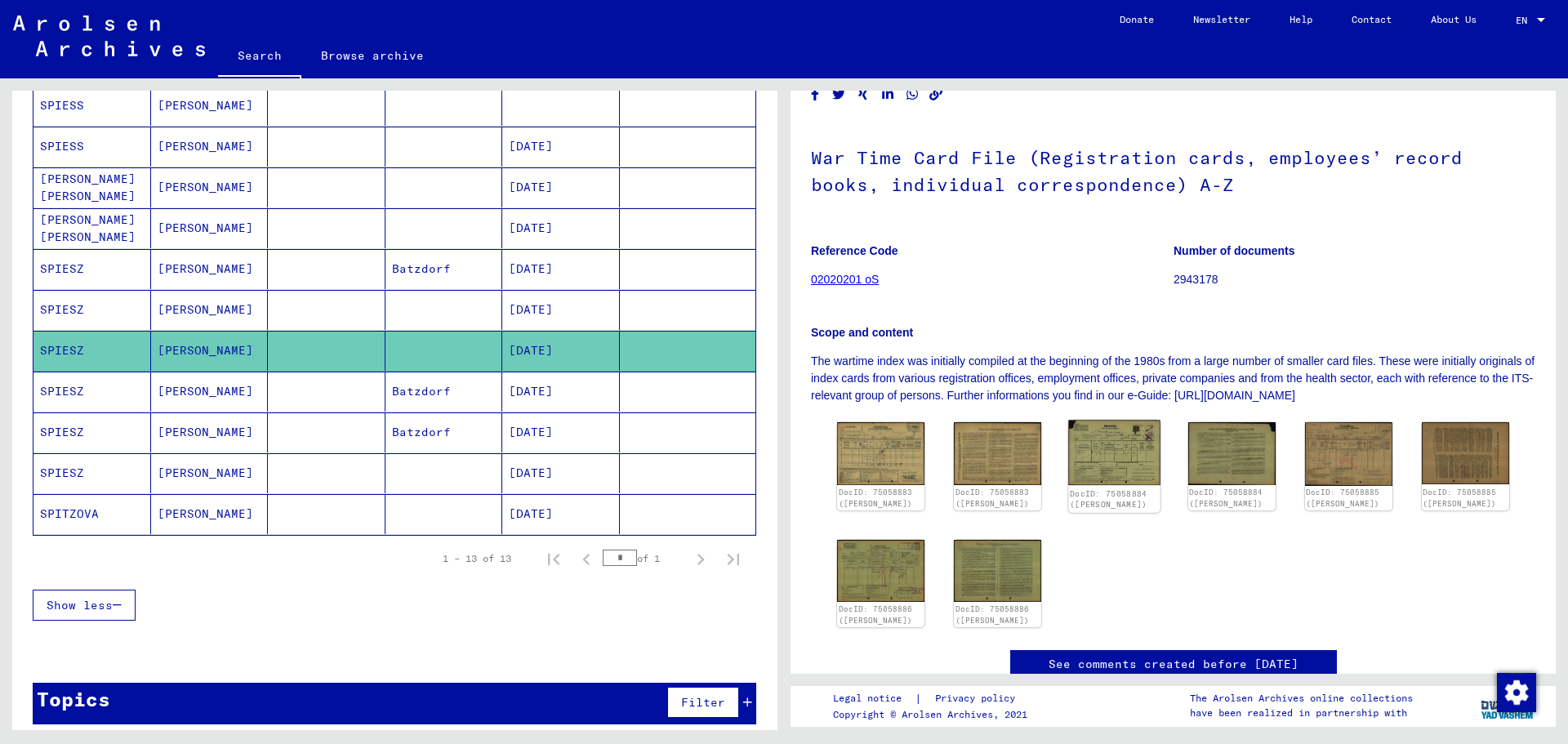
click at [1083, 459] on img at bounding box center [1114, 453] width 92 height 66
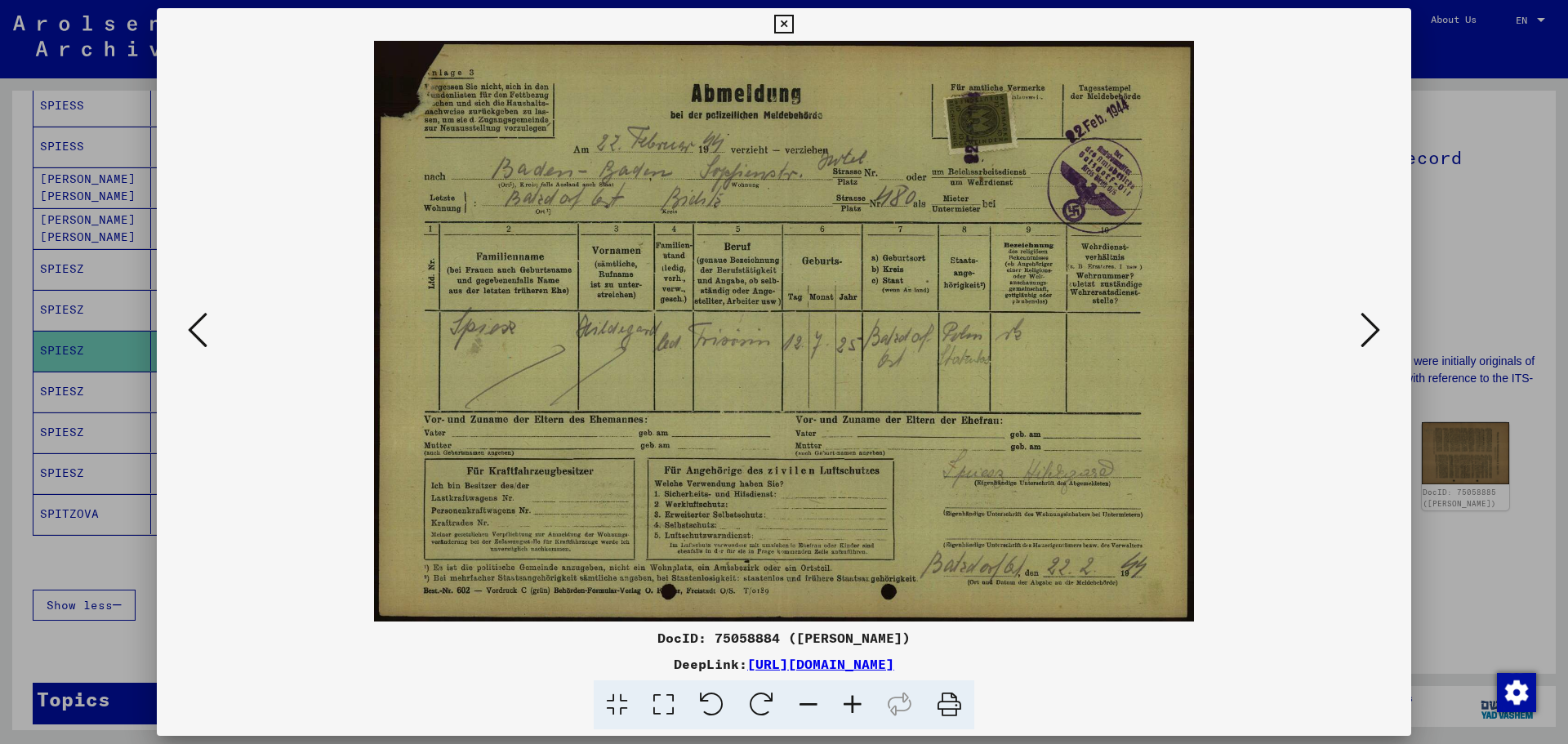
click at [1428, 231] on div at bounding box center [784, 372] width 1568 height 744
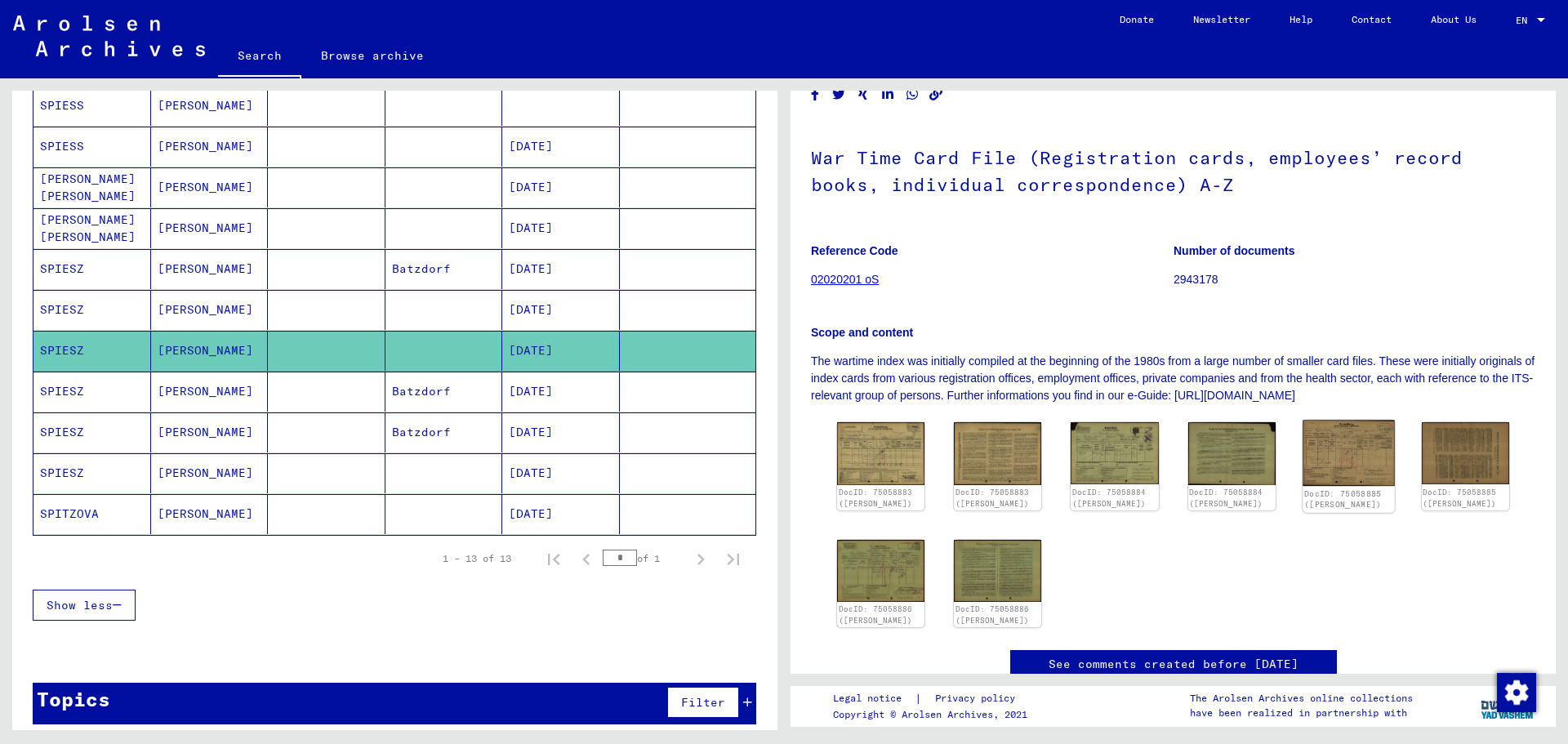
click at [1356, 487] on div "DocID: 75058885 ([PERSON_NAME])" at bounding box center [1348, 500] width 92 height 26
click at [1341, 456] on img at bounding box center [1348, 453] width 92 height 66
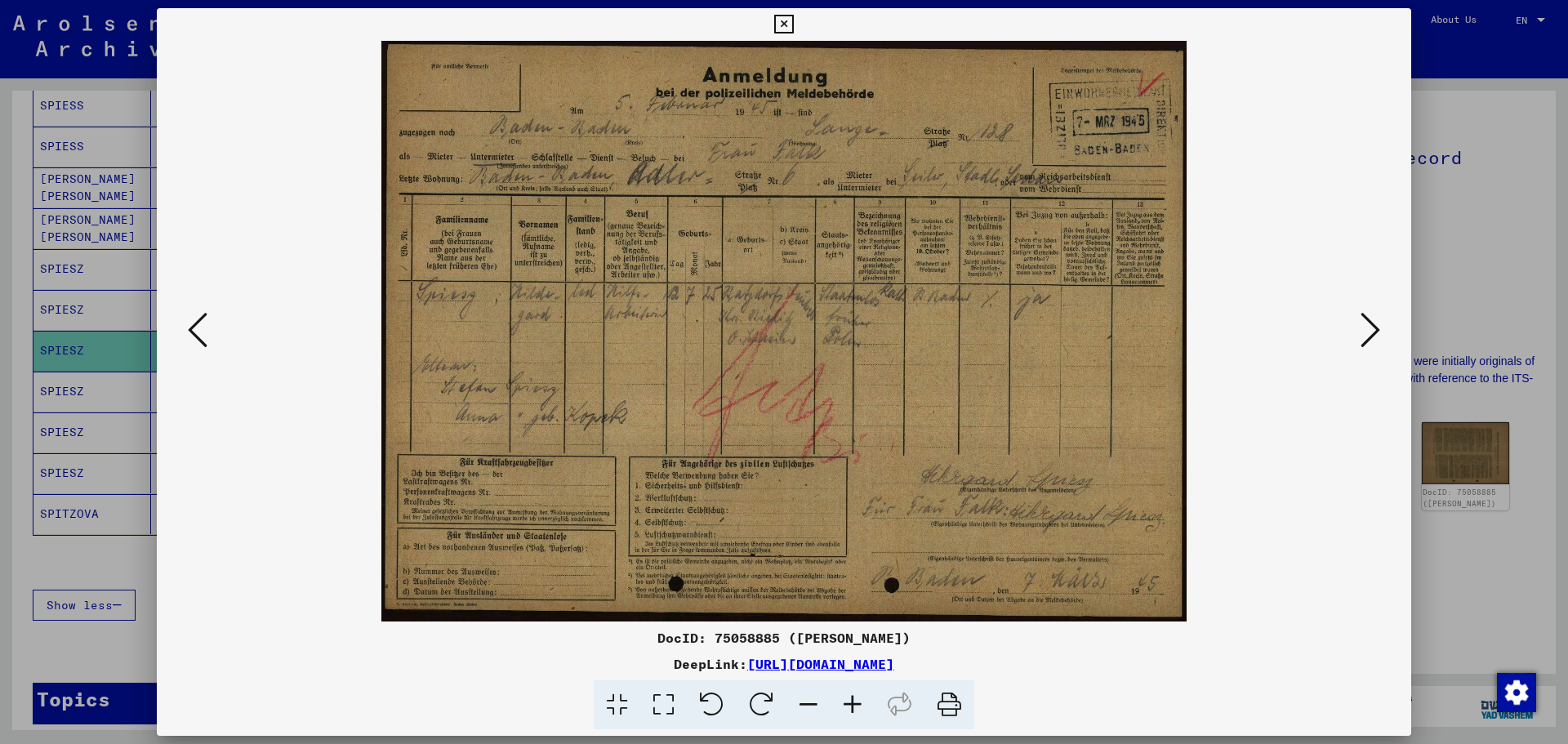
click at [1482, 121] on div at bounding box center [784, 372] width 1568 height 744
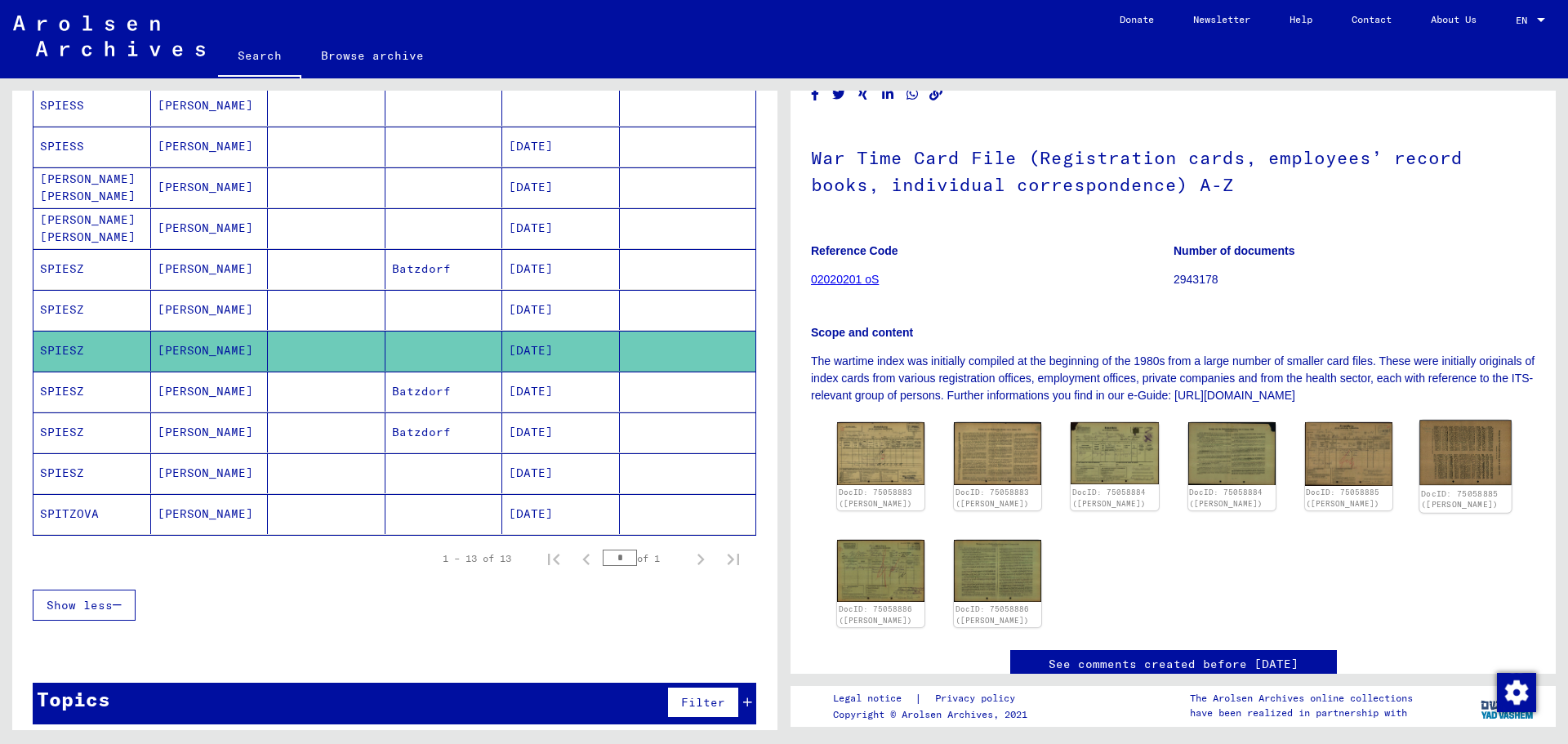
click at [1456, 460] on img at bounding box center [1465, 453] width 92 height 66
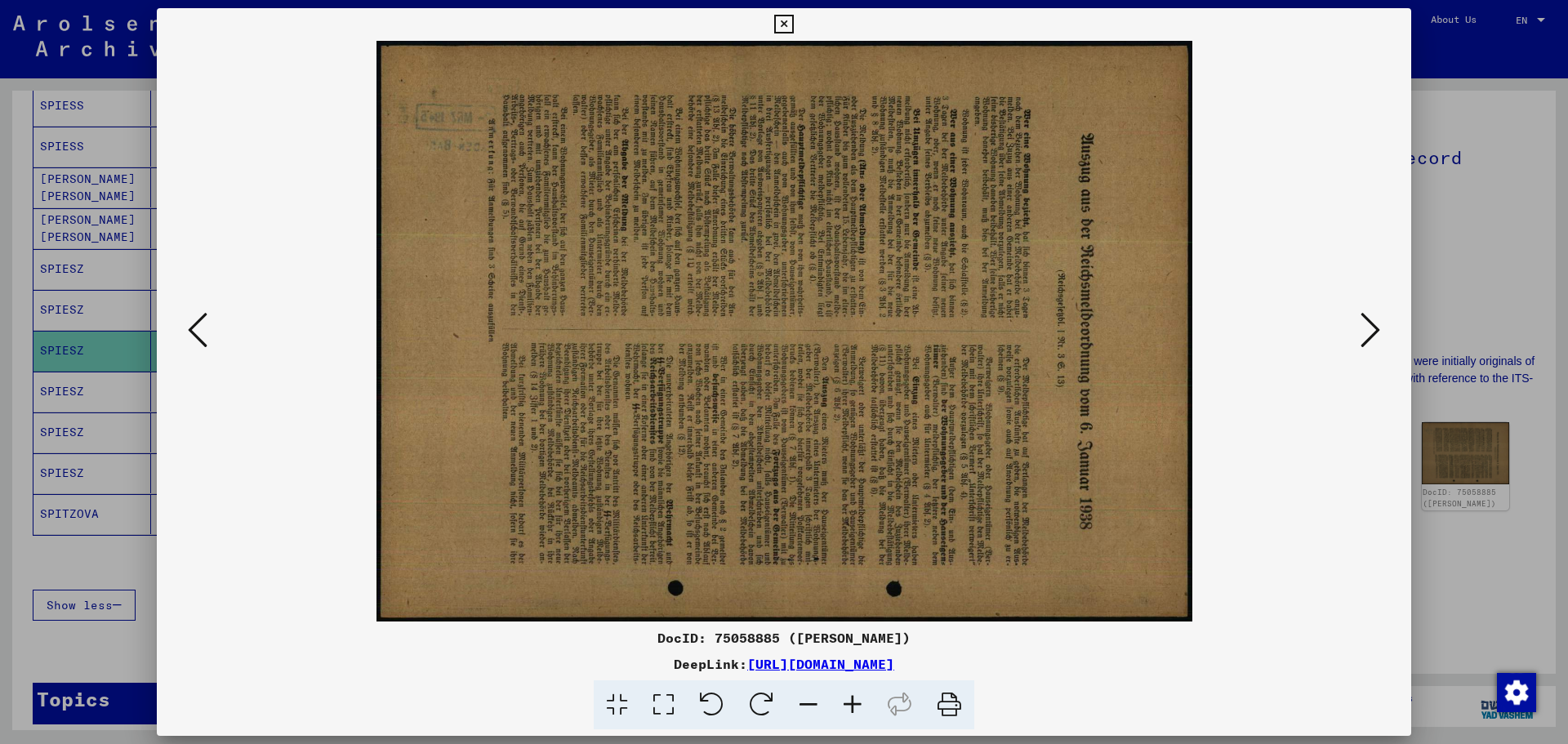
click at [1455, 213] on div at bounding box center [784, 372] width 1568 height 744
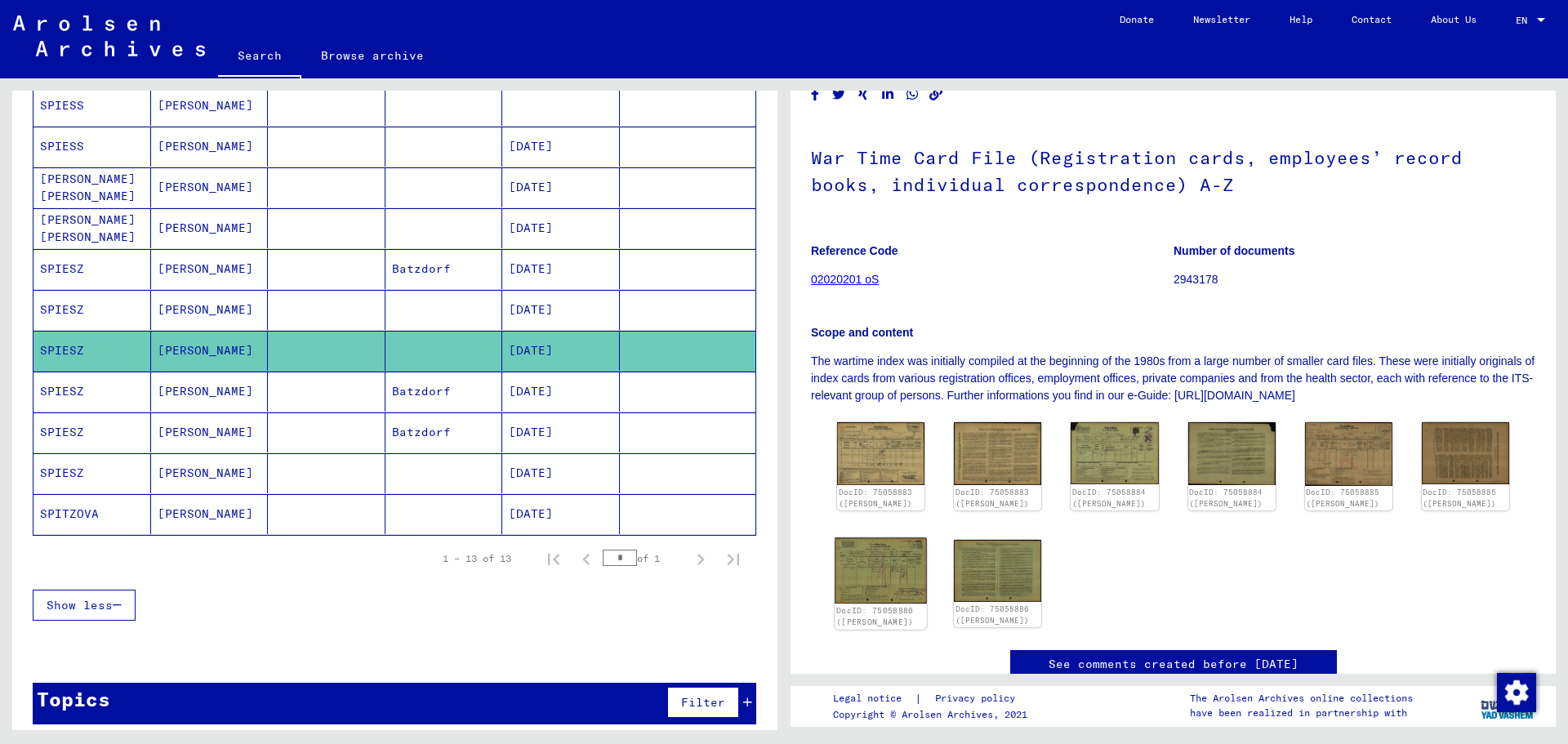
click at [891, 587] on img at bounding box center [880, 570] width 92 height 66
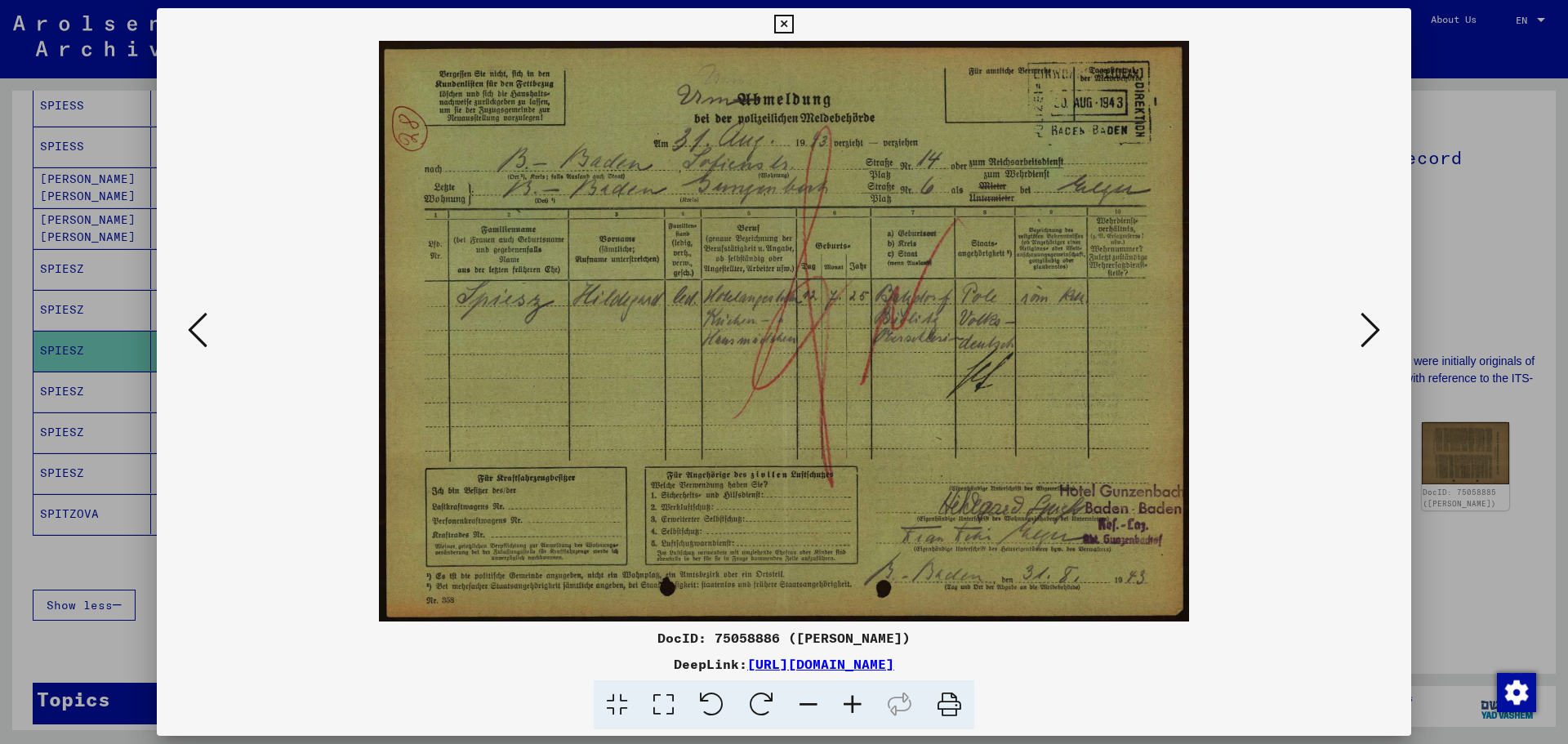
click at [1442, 188] on div at bounding box center [784, 372] width 1568 height 744
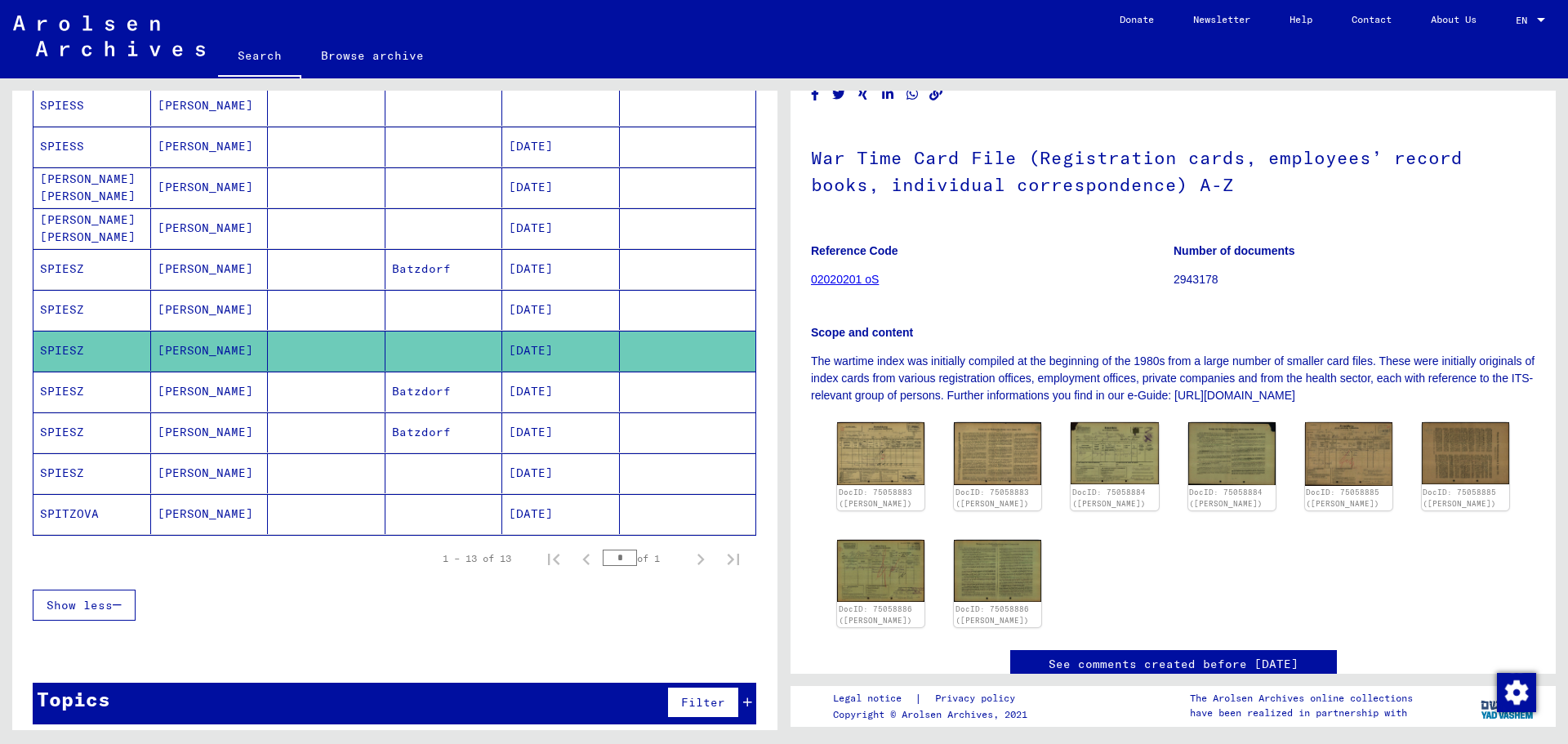
click at [574, 391] on mat-cell "[DATE]" at bounding box center [561, 391] width 118 height 40
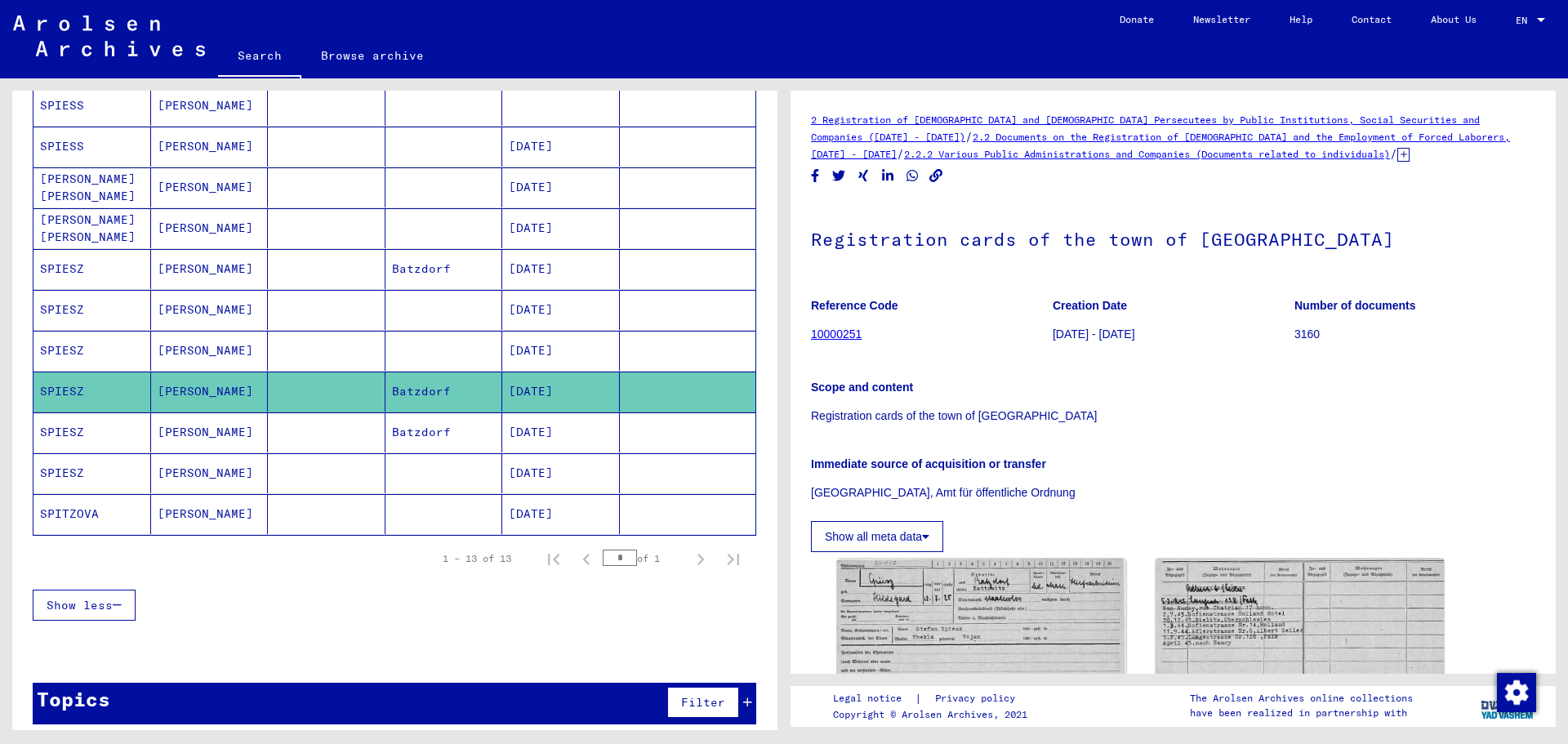
scroll to position [163, 0]
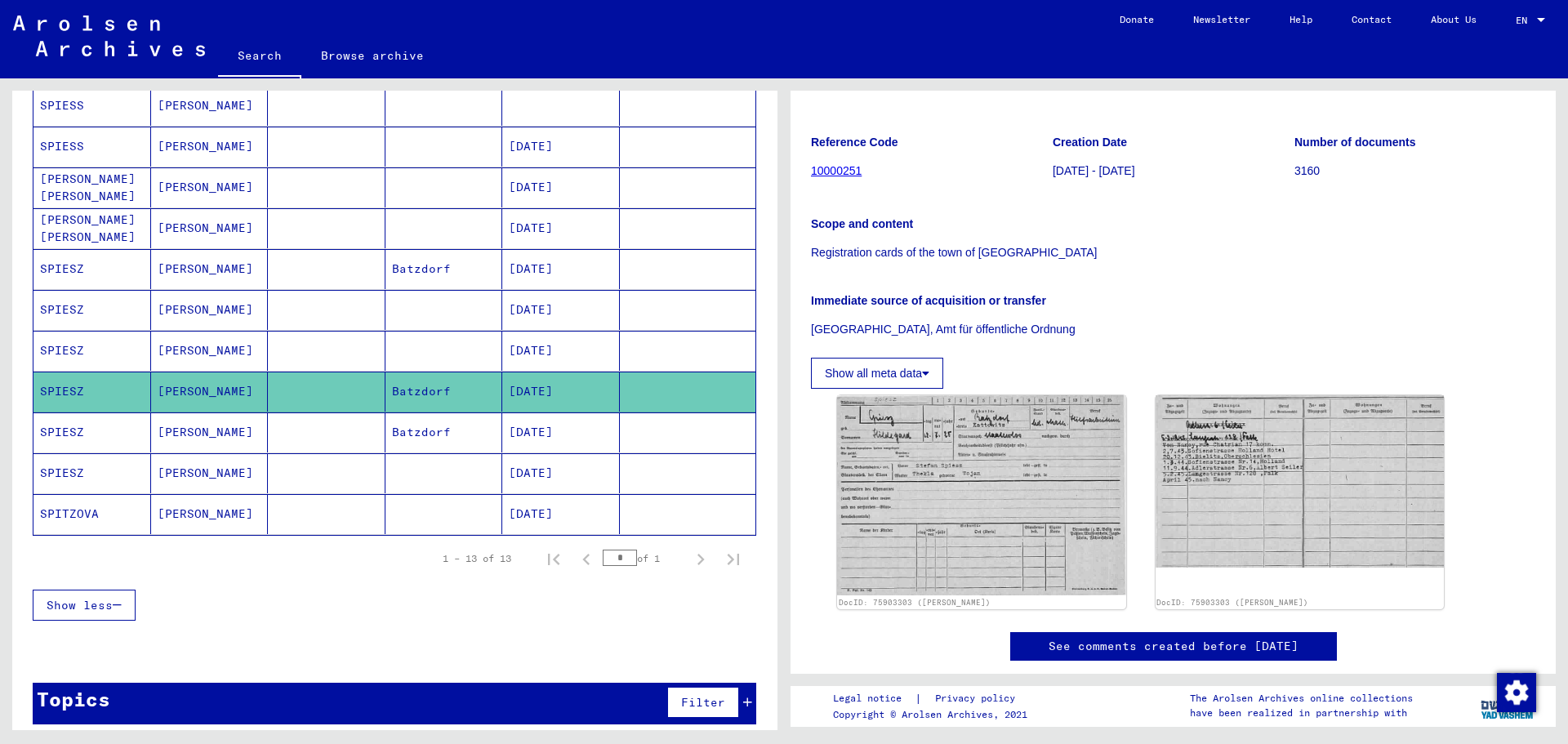
click at [558, 439] on mat-cell "[DATE]" at bounding box center [561, 432] width 118 height 40
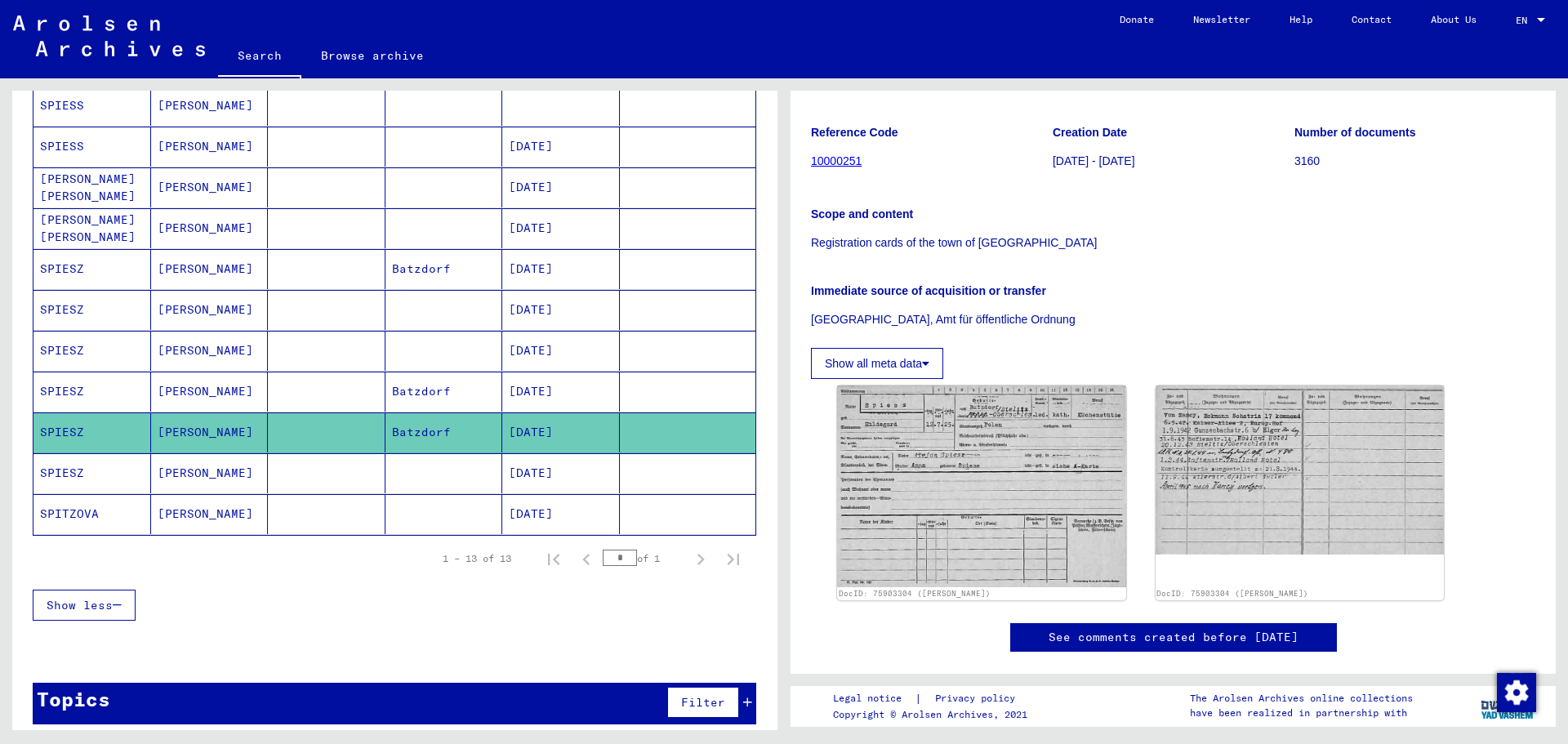
scroll to position [490, 0]
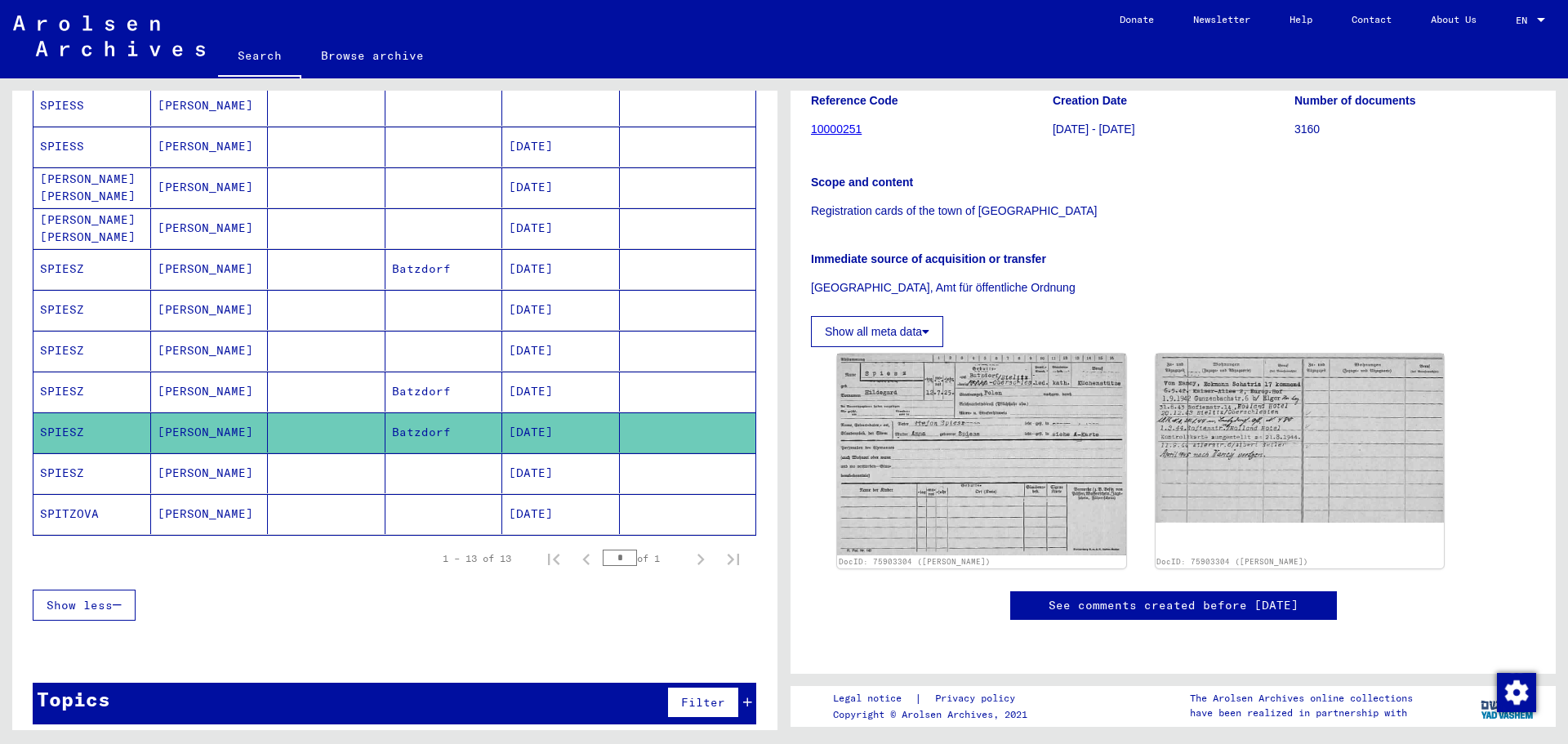
click at [509, 494] on mat-cell "[DATE]" at bounding box center [561, 513] width 118 height 40
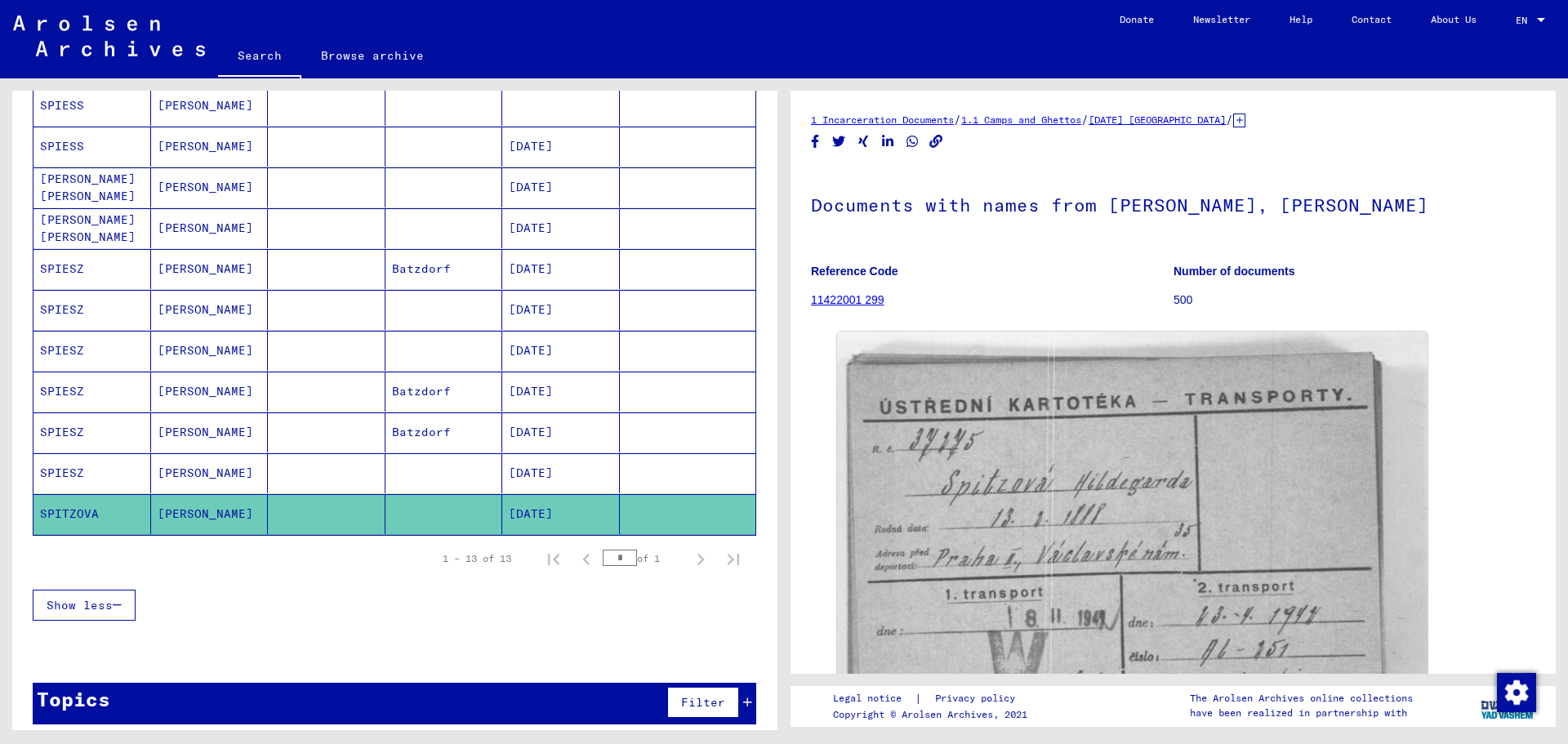
click at [527, 473] on mat-cell "[DATE]" at bounding box center [561, 472] width 118 height 40
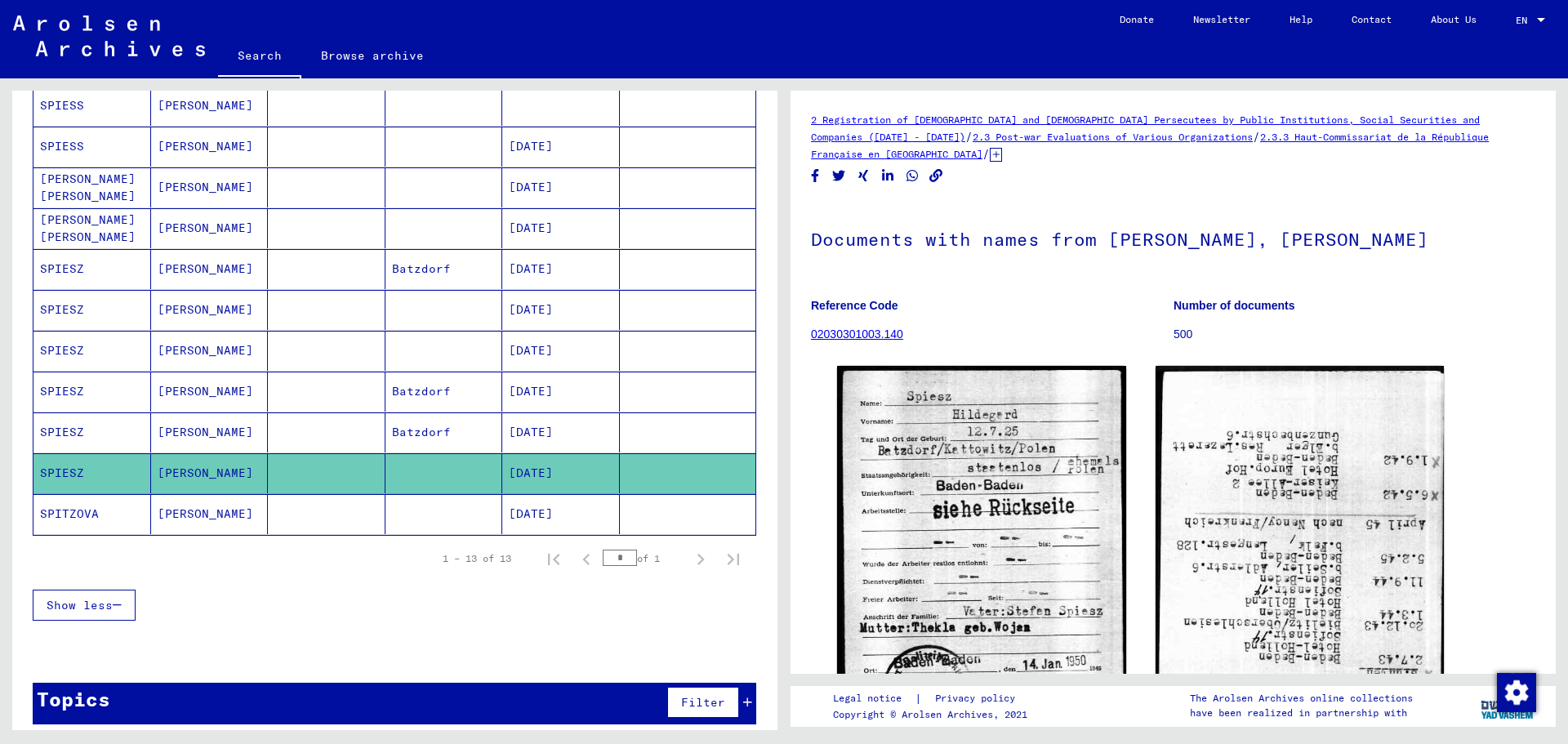
click at [561, 515] on mat-cell "[DATE]" at bounding box center [561, 513] width 118 height 40
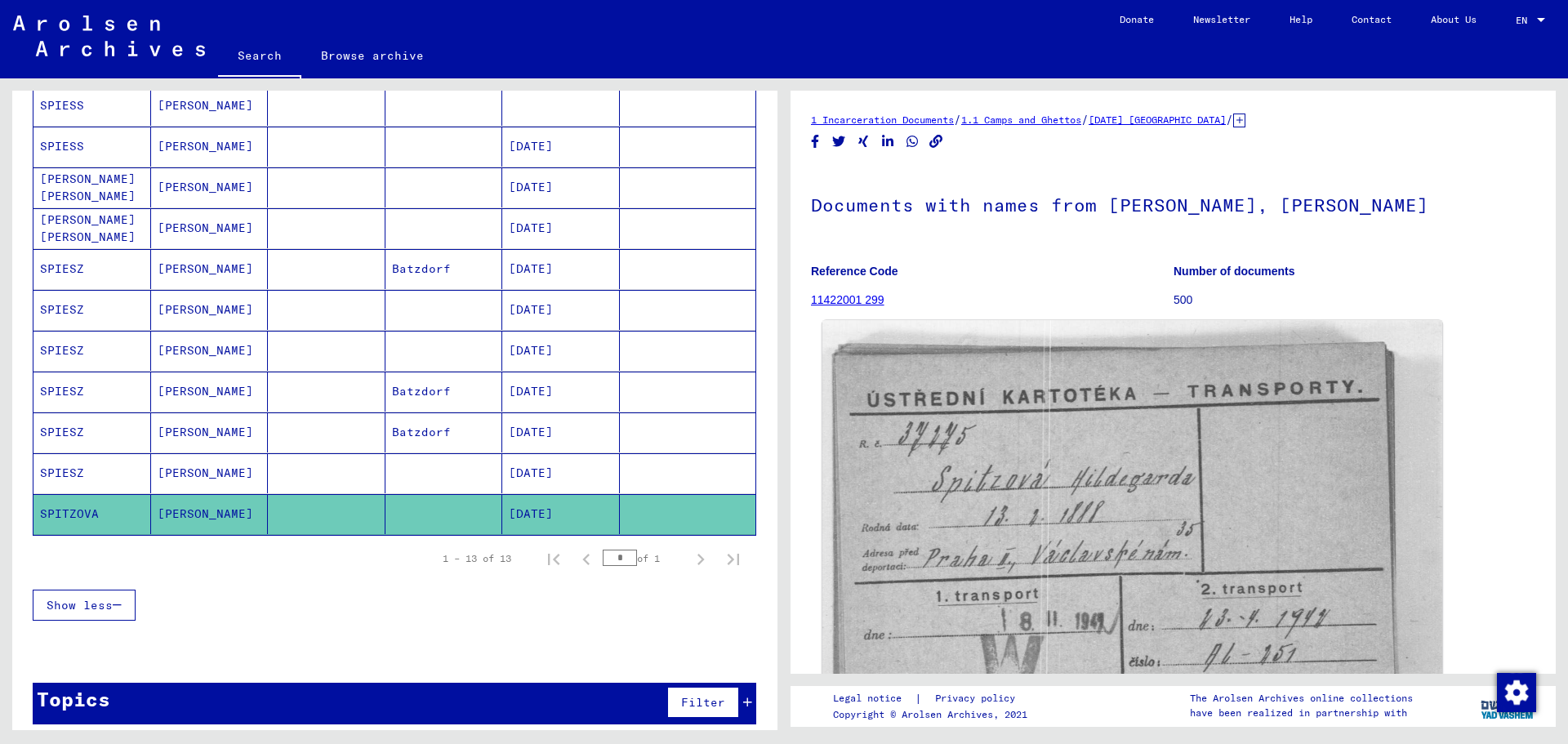
scroll to position [327, 0]
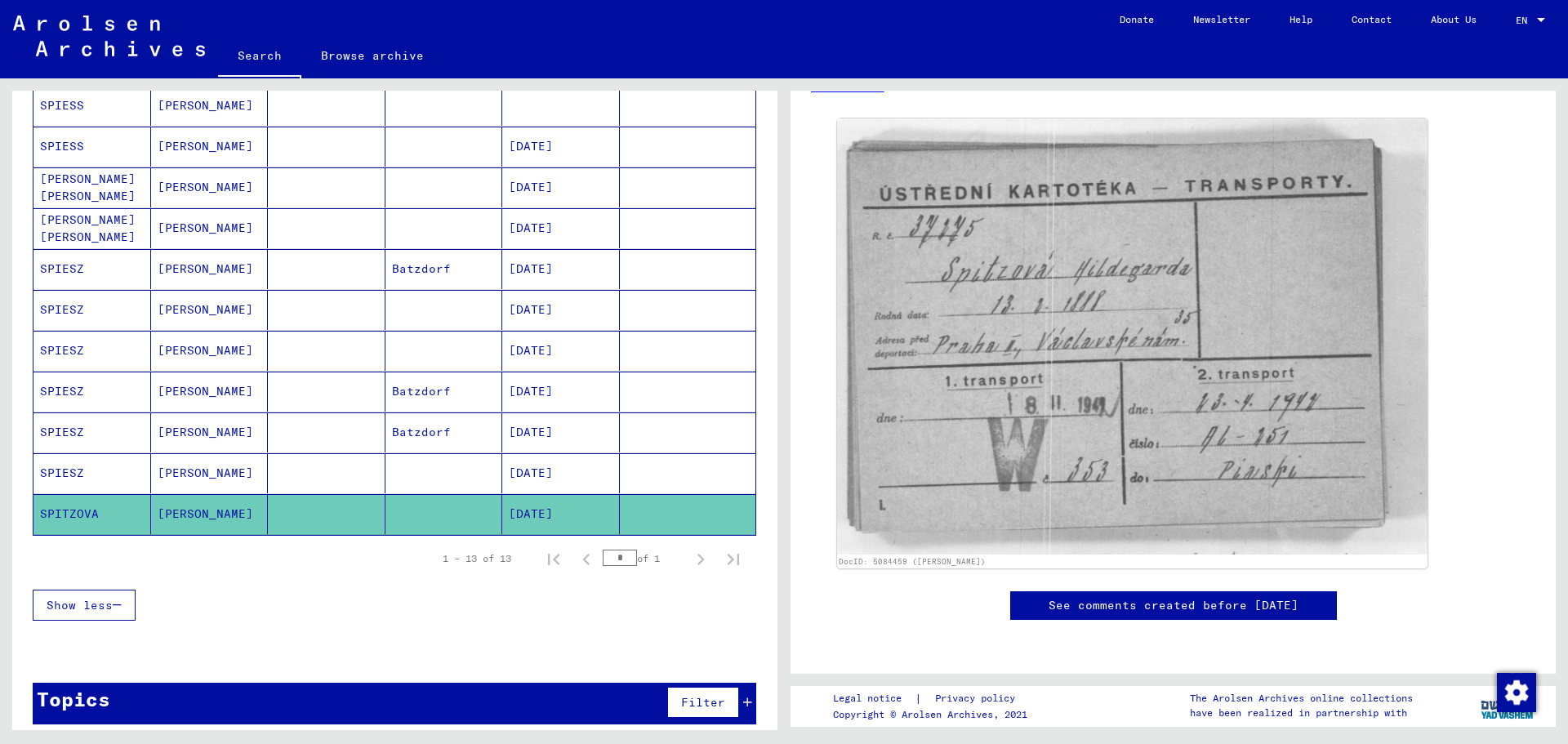
click at [593, 463] on mat-cell "[DATE]" at bounding box center [561, 472] width 118 height 40
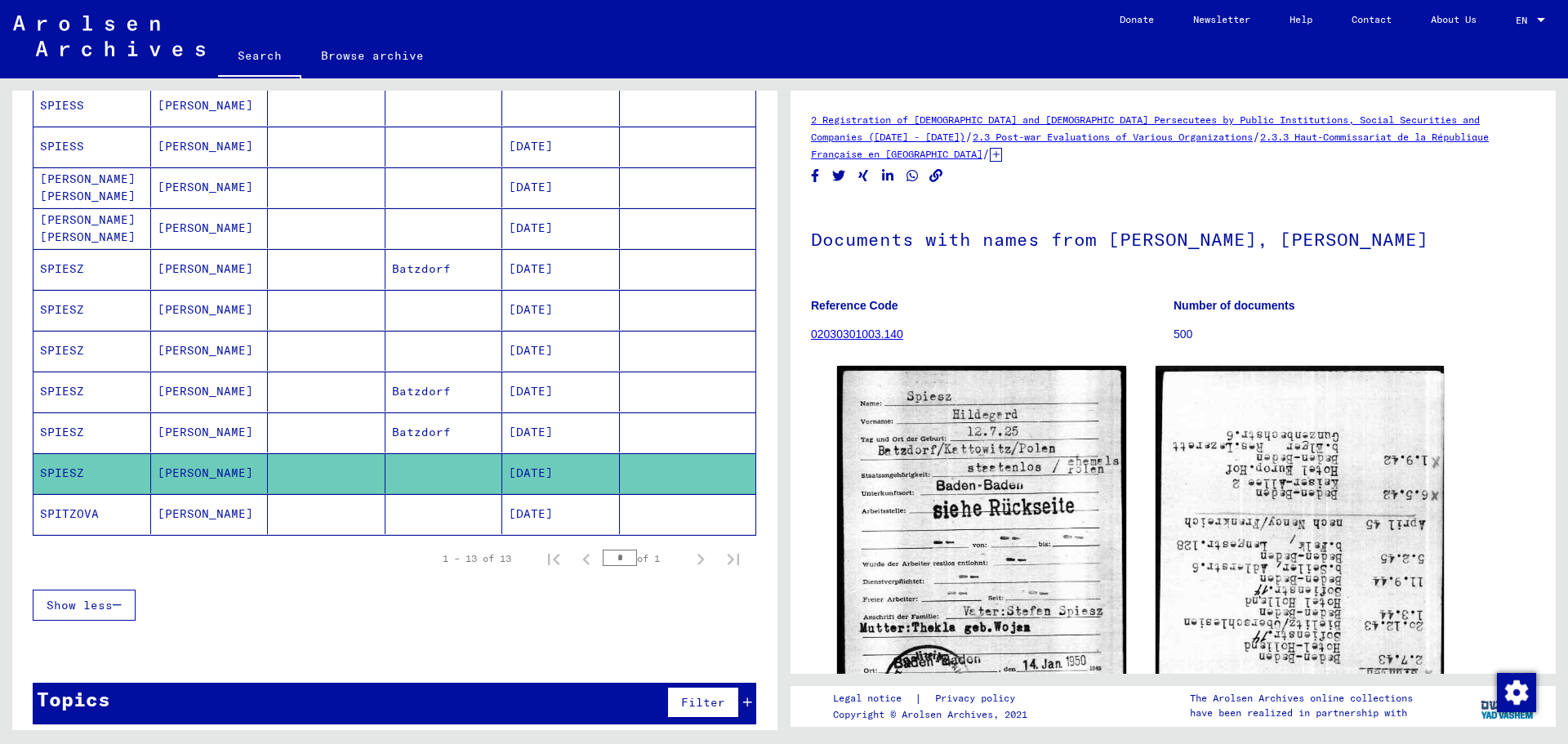
click at [559, 428] on mat-cell "[DATE]" at bounding box center [561, 432] width 118 height 40
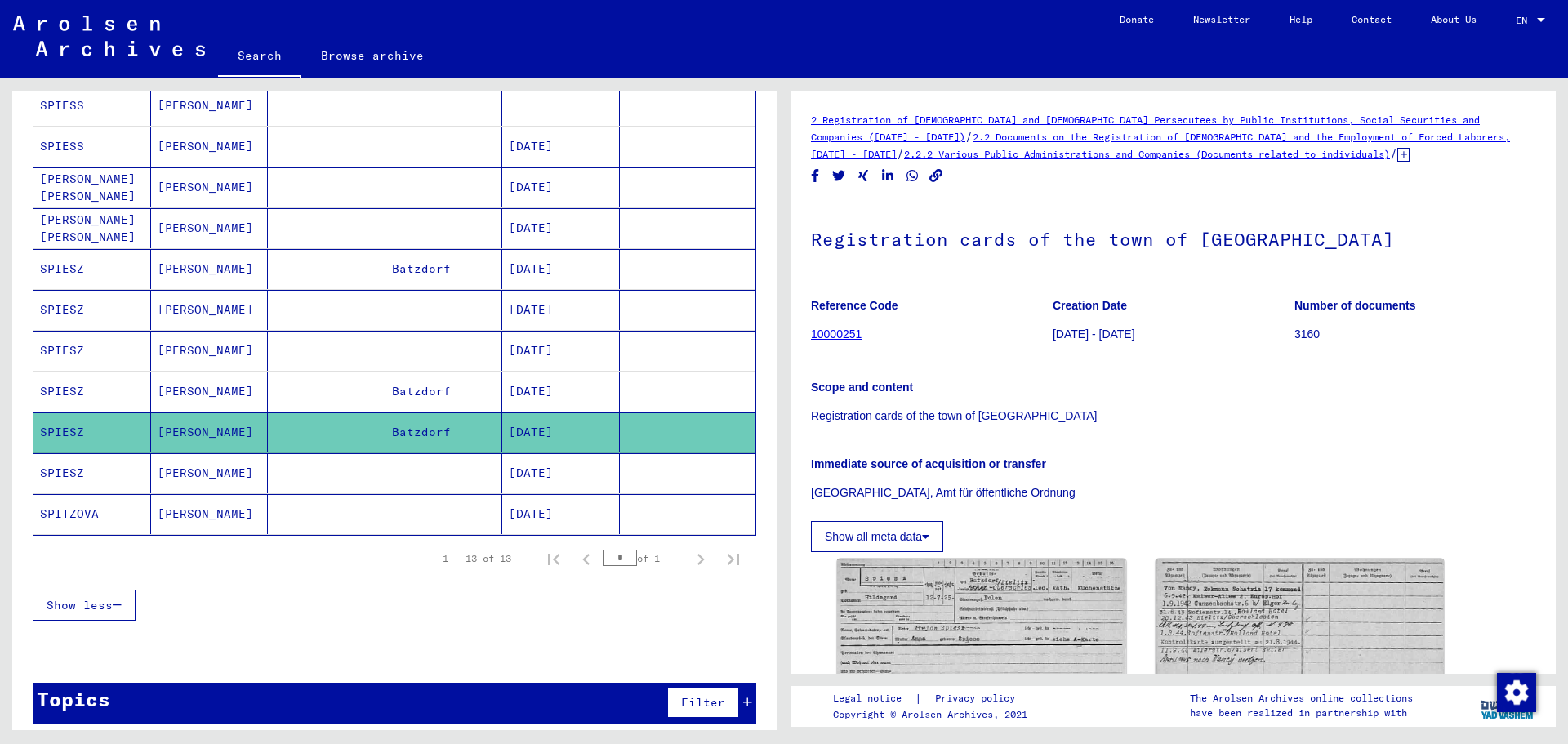
click at [527, 403] on mat-cell "[DATE]" at bounding box center [561, 391] width 118 height 40
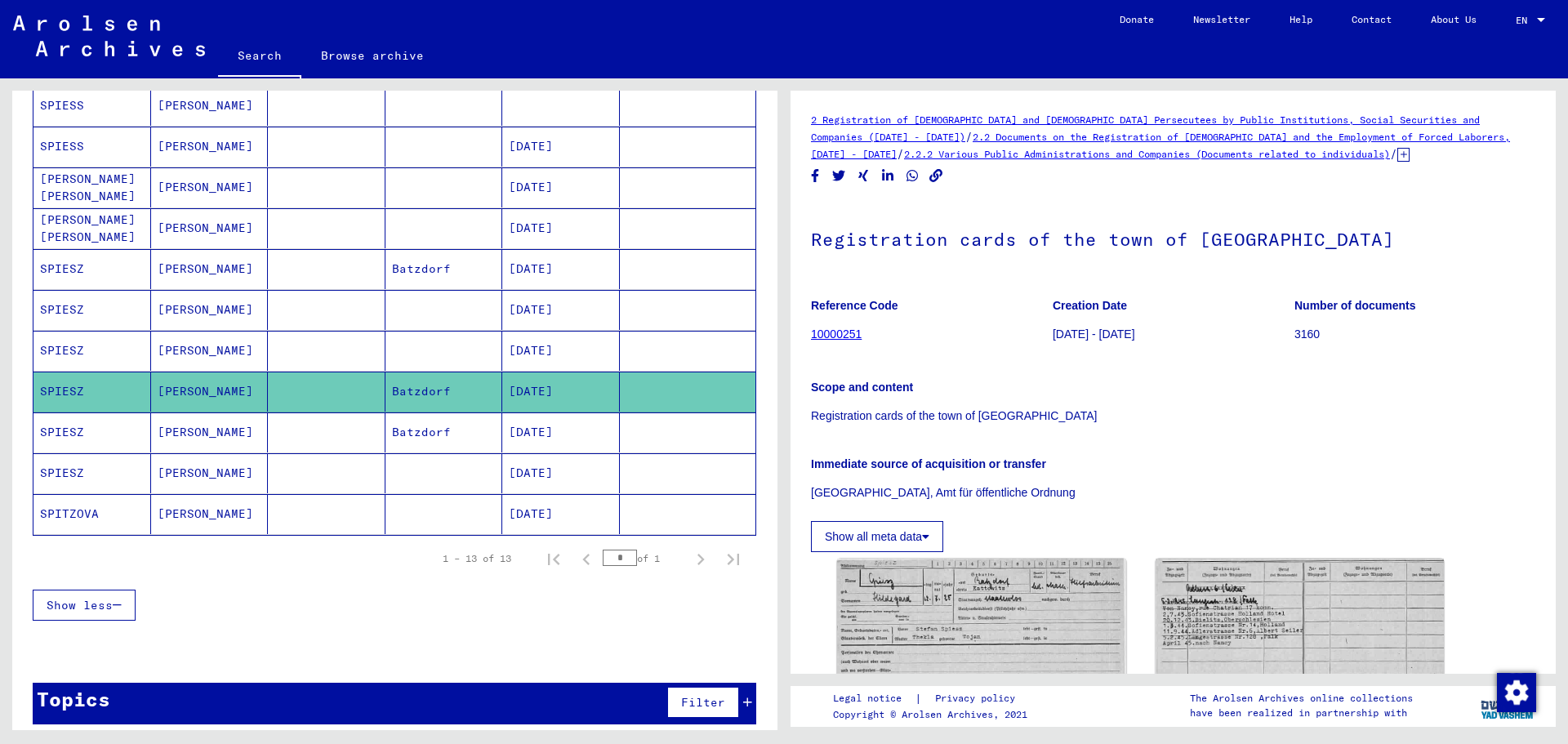
click at [475, 360] on mat-cell at bounding box center [444, 350] width 118 height 40
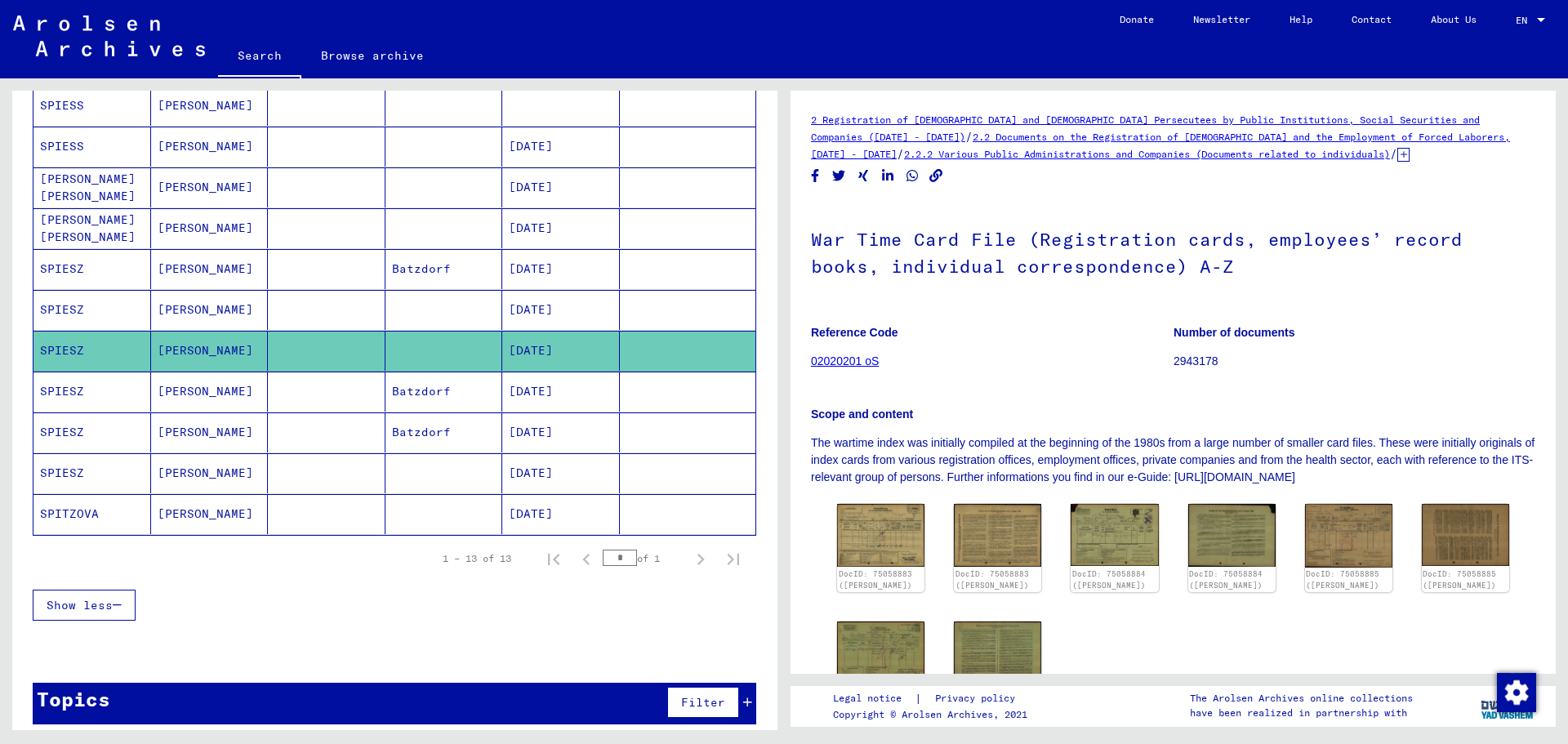
click at [477, 315] on mat-cell at bounding box center [444, 309] width 118 height 40
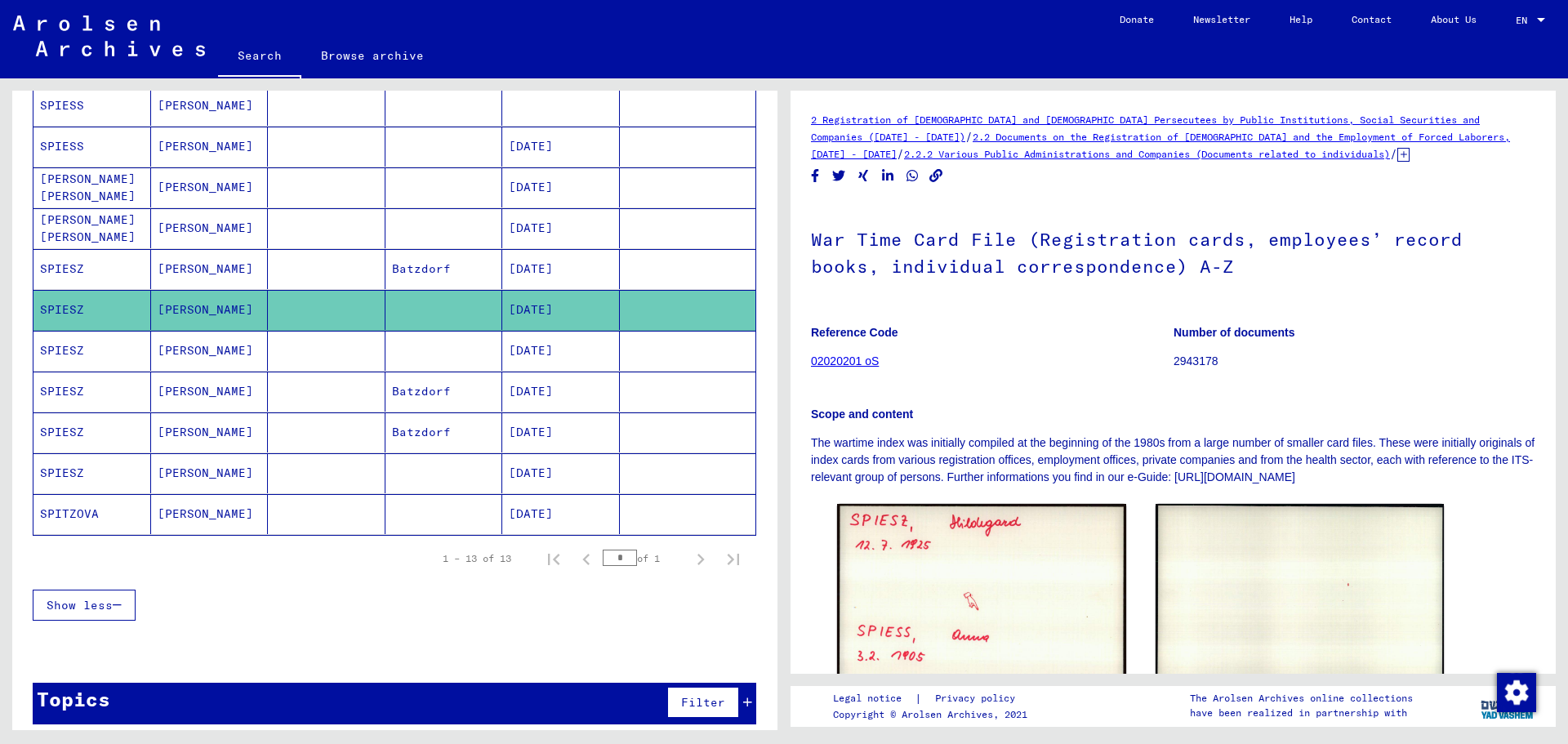
click at [484, 357] on mat-cell at bounding box center [444, 350] width 118 height 40
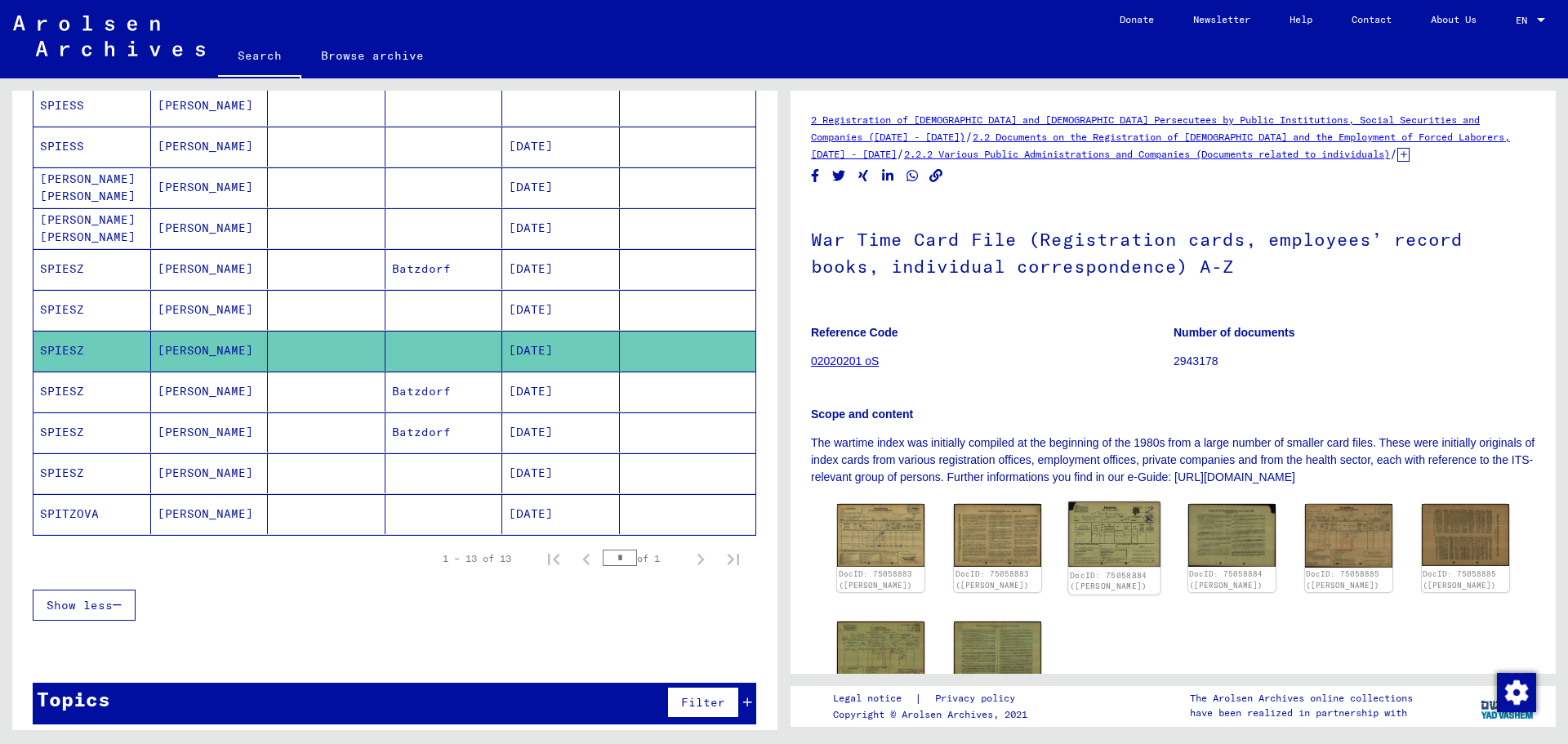
click at [1094, 554] on img at bounding box center [1114, 535] width 92 height 66
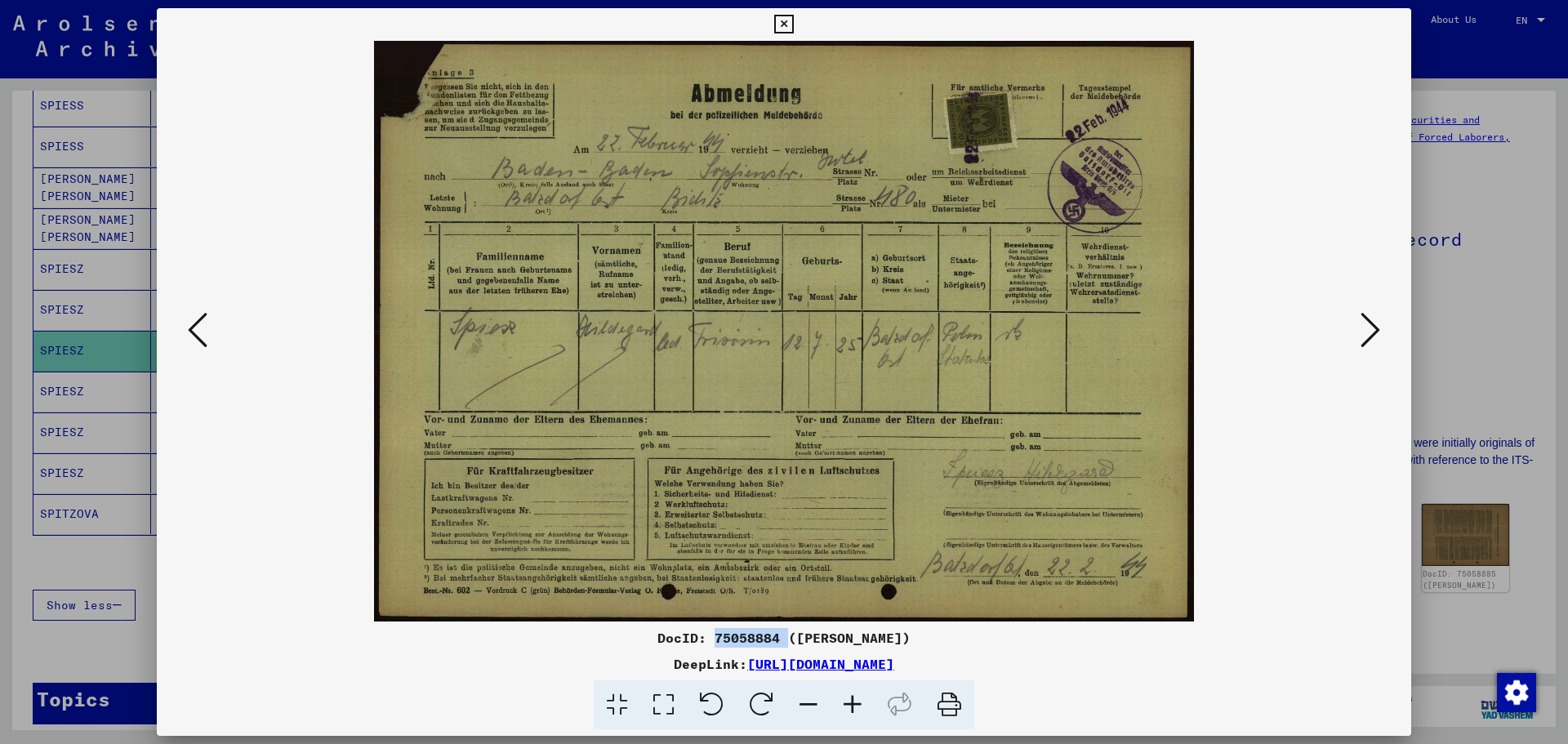
drag, startPoint x: 704, startPoint y: 641, endPoint x: 774, endPoint y: 645, distance: 70.1
click at [774, 645] on div "DocID: 75058884 ([PERSON_NAME])" at bounding box center [784, 638] width 1254 height 19
copy div "75058884"
click at [1473, 244] on div at bounding box center [784, 372] width 1568 height 744
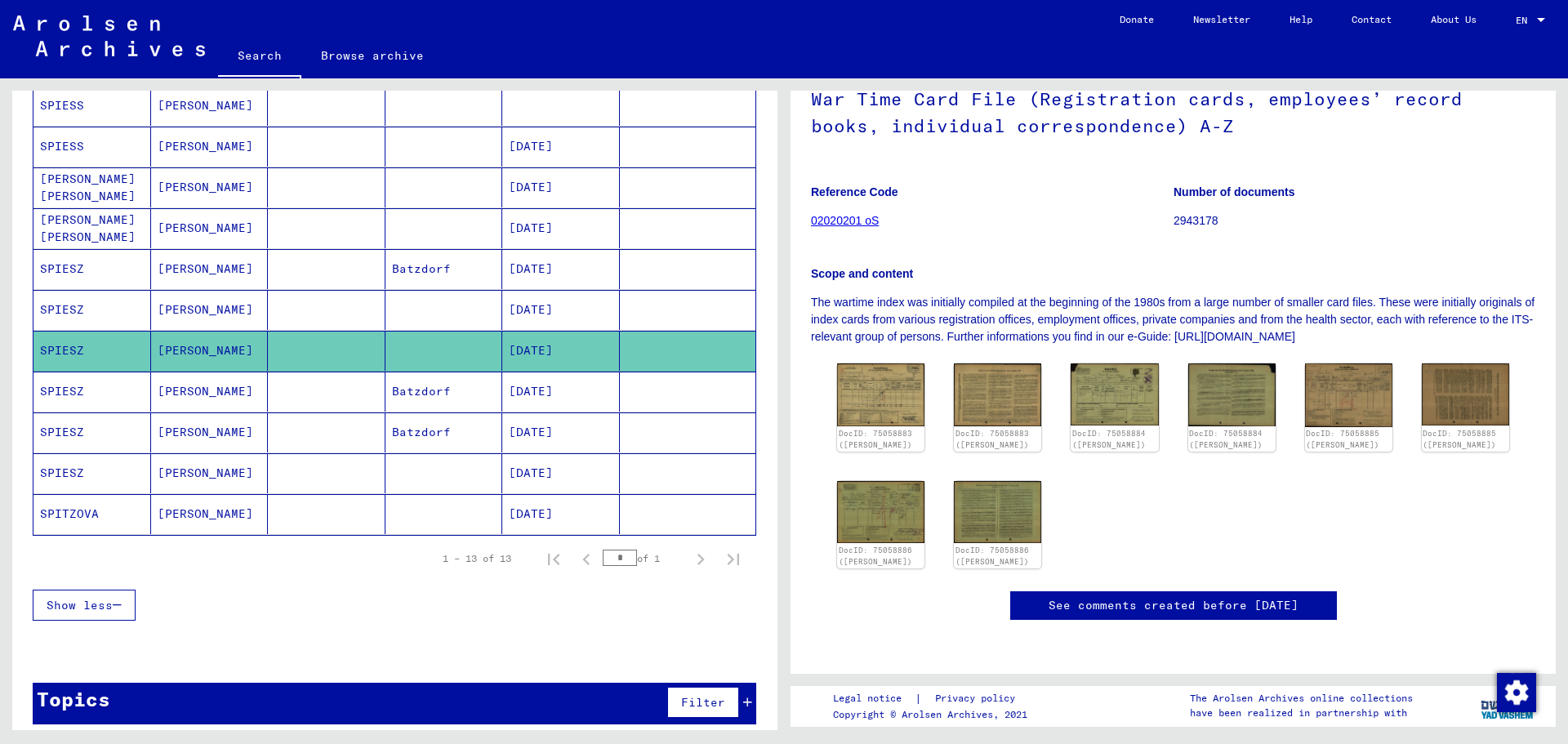
scroll to position [653, 0]
click at [472, 398] on mat-cell "Batzdorf" at bounding box center [444, 391] width 118 height 40
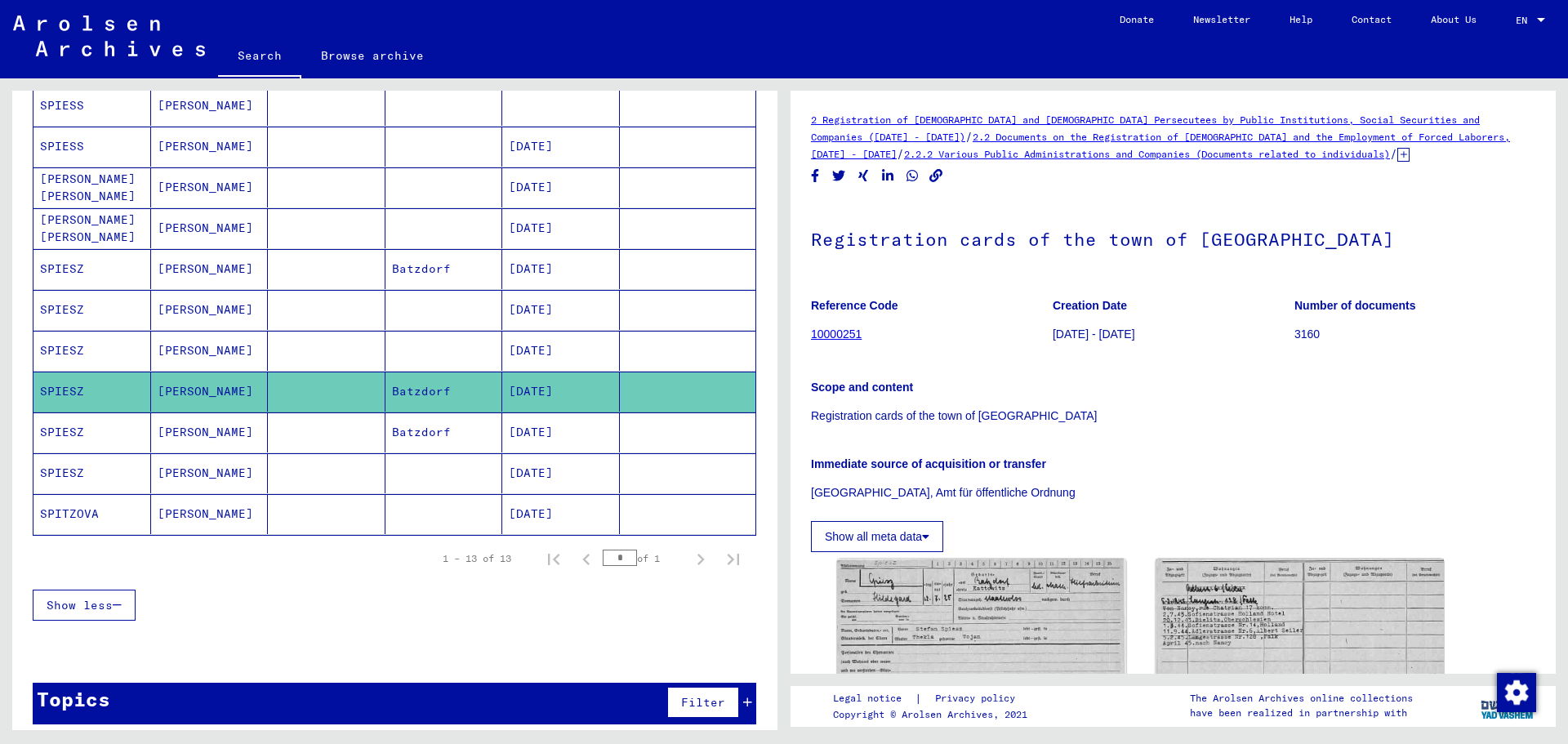
click at [437, 439] on mat-cell "Batzdorf" at bounding box center [444, 432] width 118 height 40
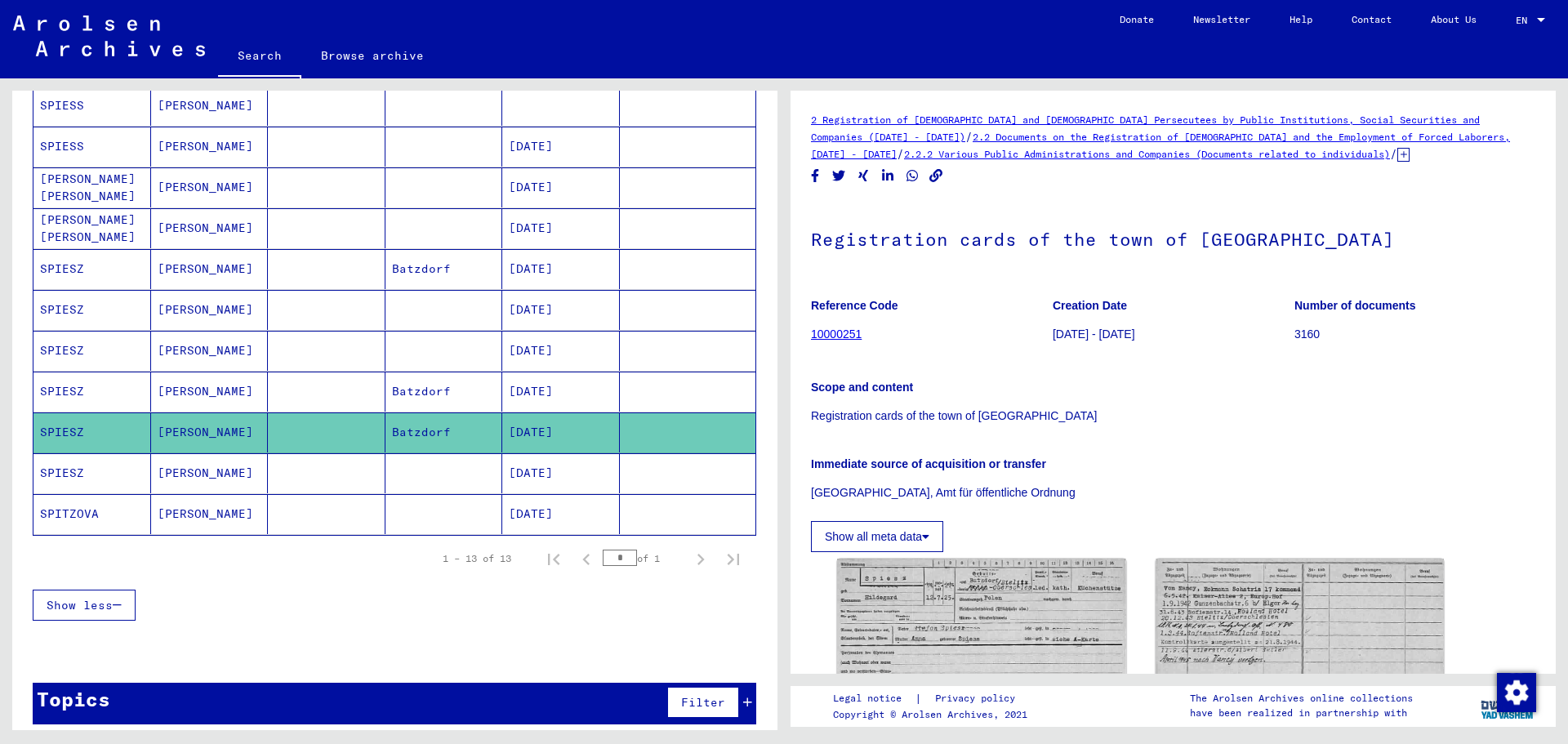
click at [421, 456] on mat-cell at bounding box center [444, 472] width 118 height 40
